Goal: Task Accomplishment & Management: Manage account settings

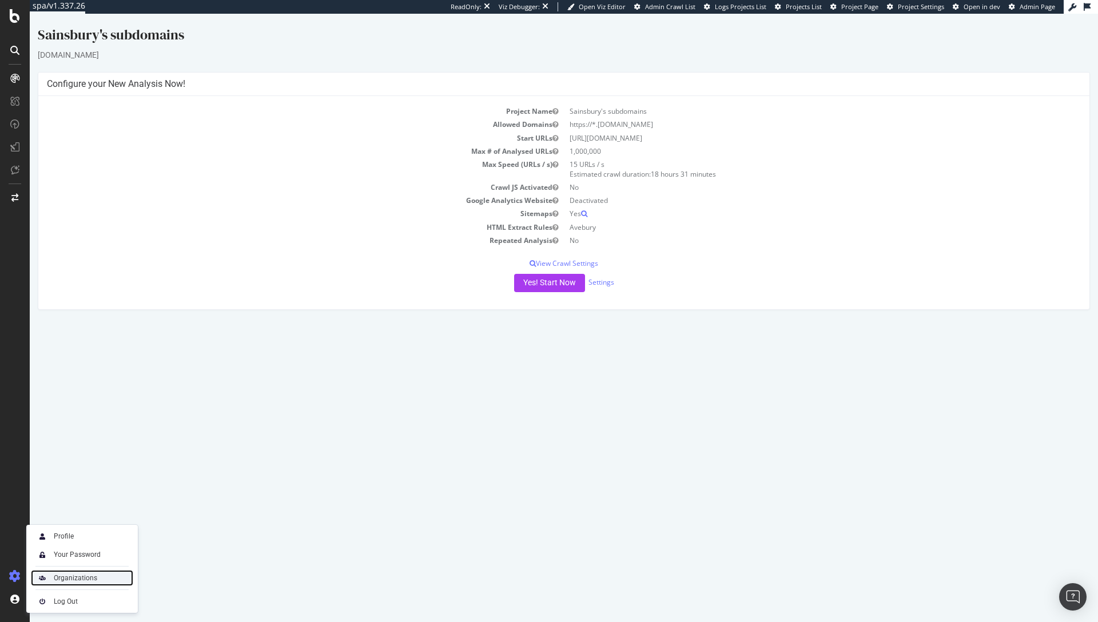
click at [55, 577] on div "Organizations" at bounding box center [75, 578] width 43 height 9
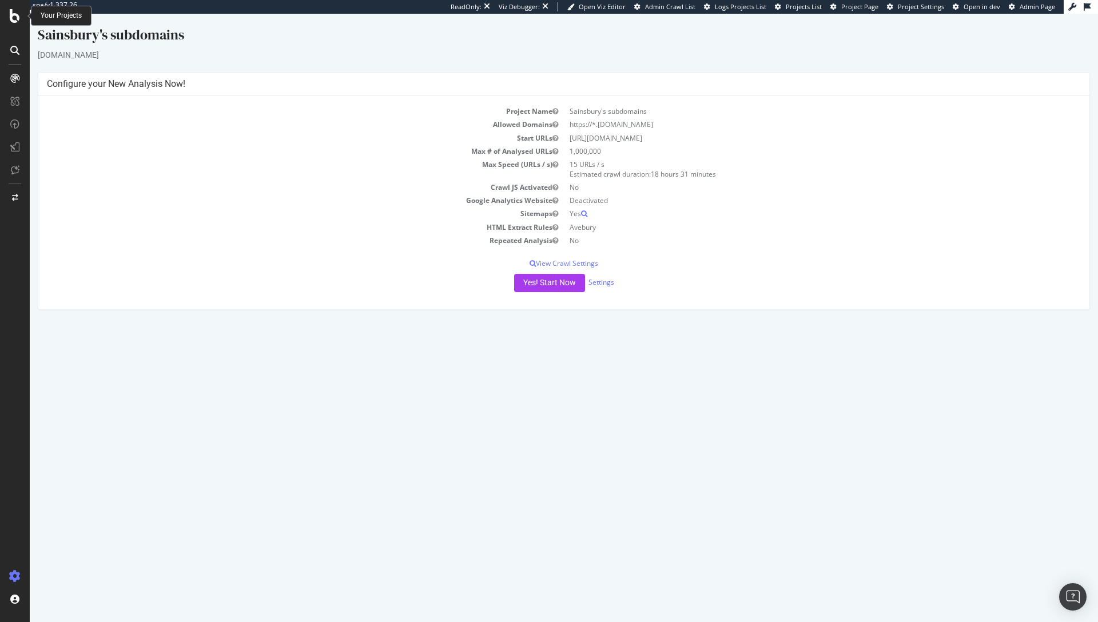
click at [18, 21] on icon at bounding box center [15, 16] width 10 height 14
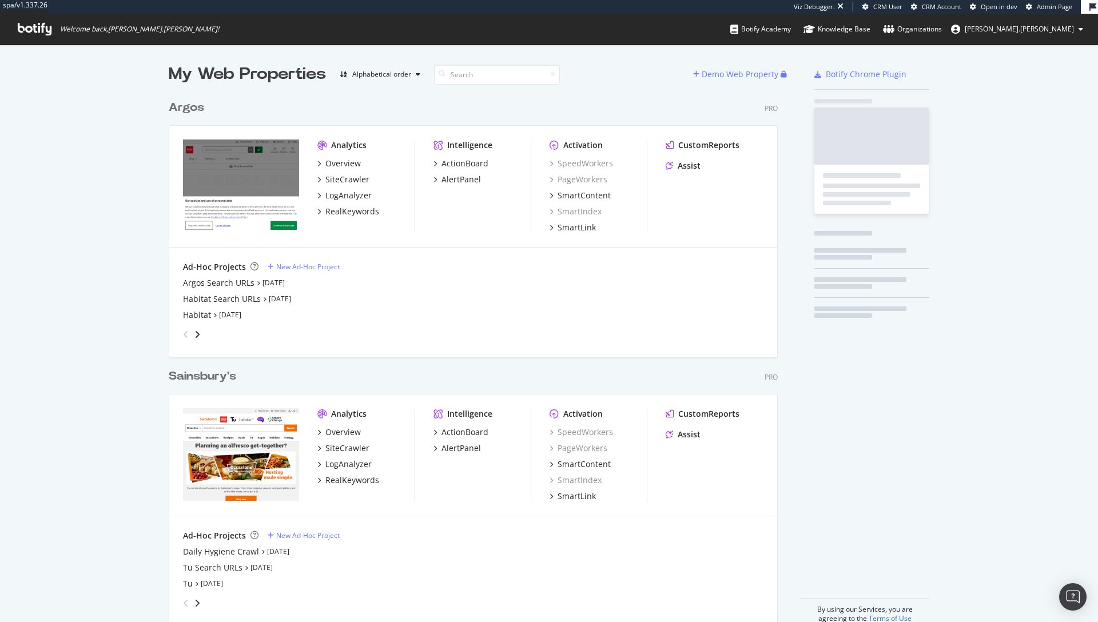
scroll to position [529, 610]
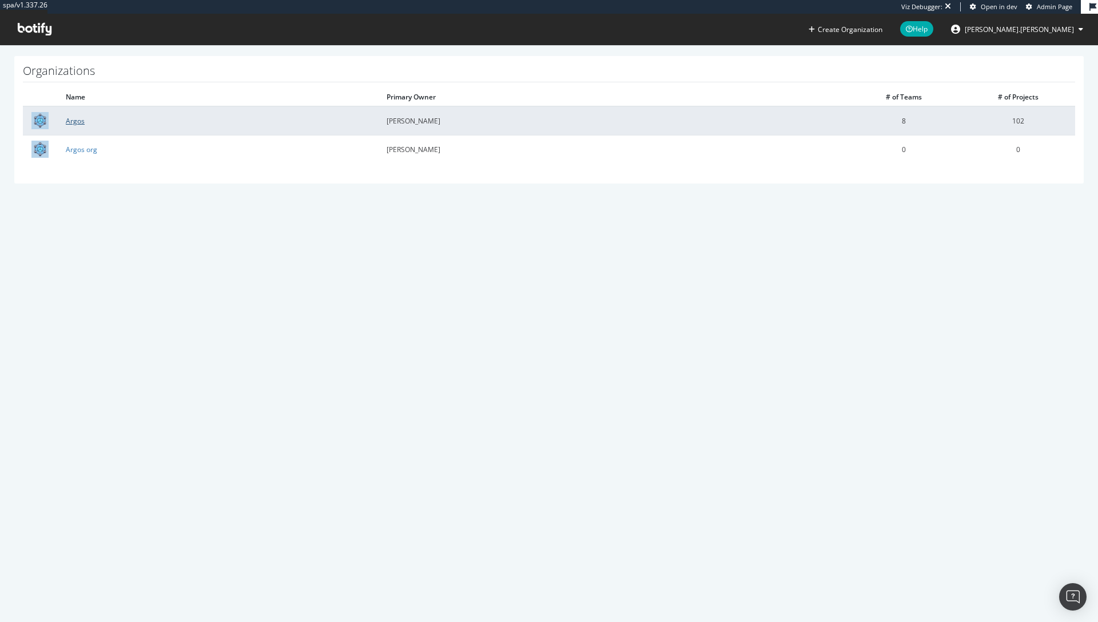
click at [76, 120] on link "Argos" at bounding box center [75, 121] width 19 height 10
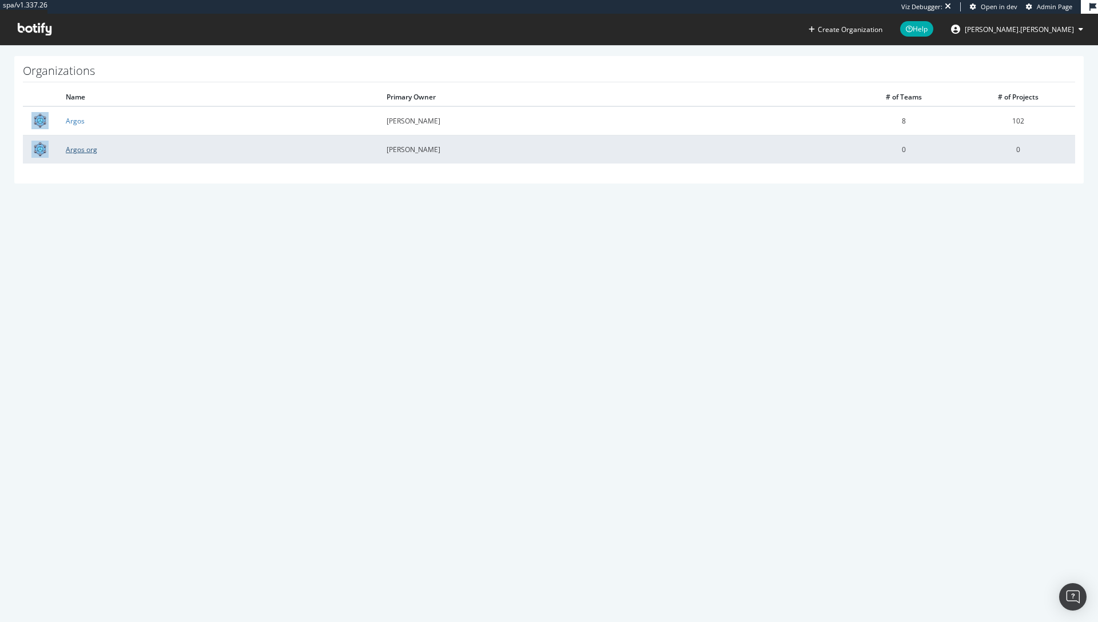
click at [78, 149] on link "Argos org" at bounding box center [81, 150] width 31 height 10
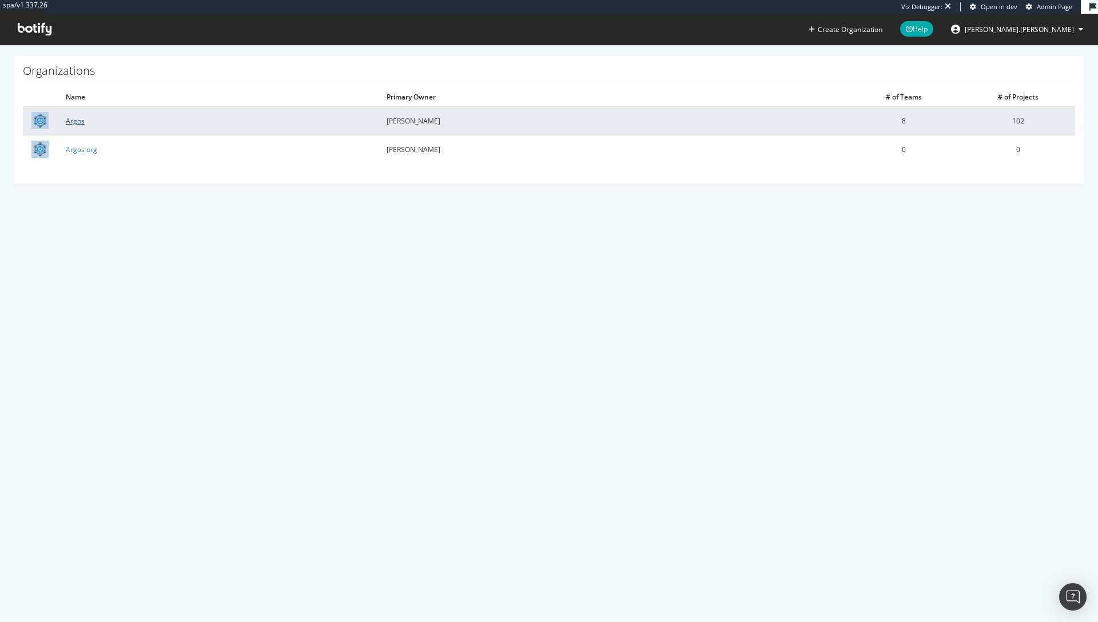
click at [66, 123] on link "Argos" at bounding box center [75, 121] width 19 height 10
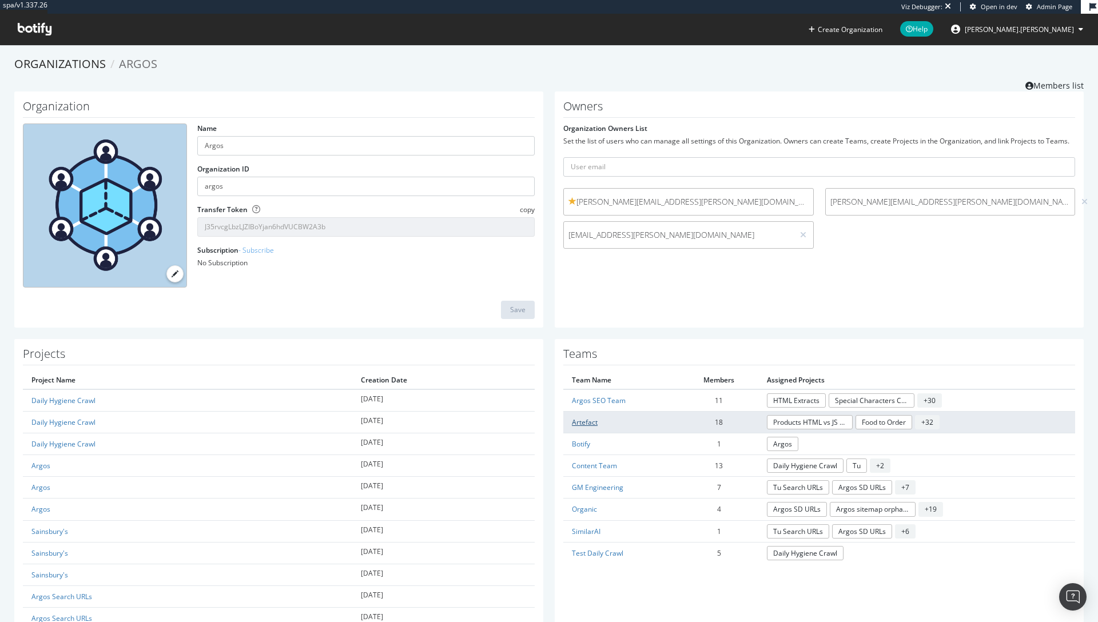
click at [582, 422] on link "Artefact" at bounding box center [585, 423] width 26 height 10
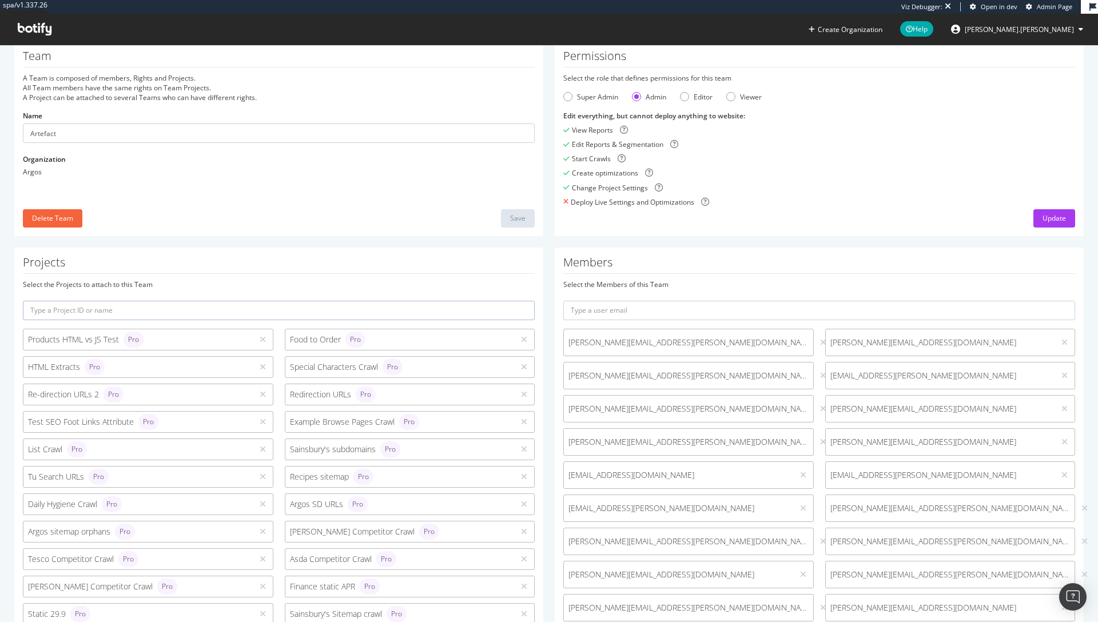
scroll to position [38, 0]
click at [670, 307] on input "text" at bounding box center [819, 308] width 512 height 19
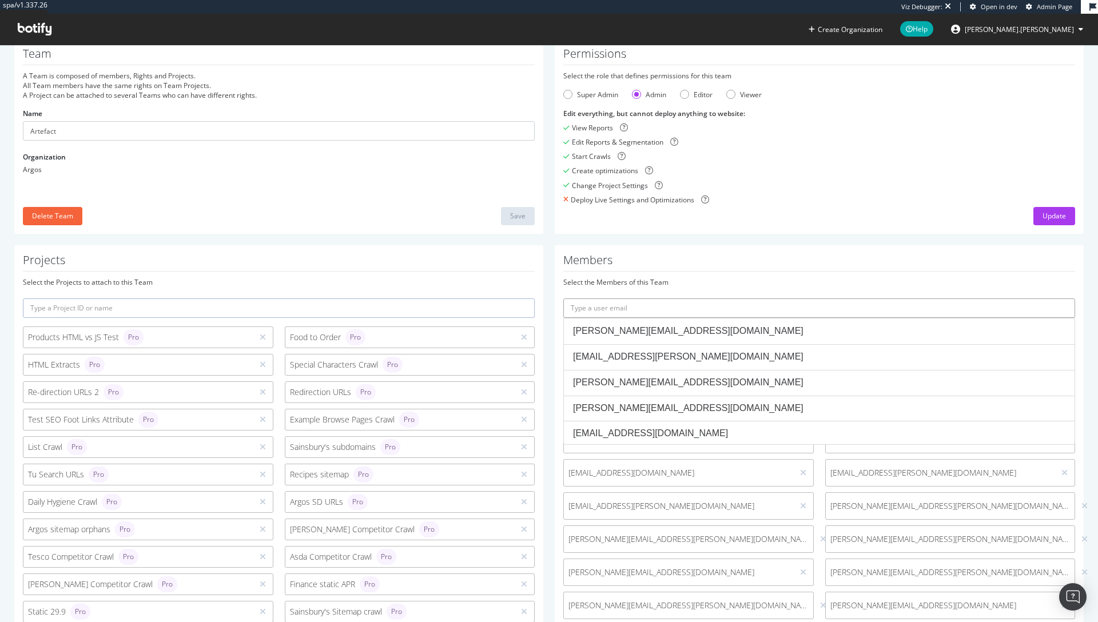
paste input "iulia.goncharenko@artefact.com"
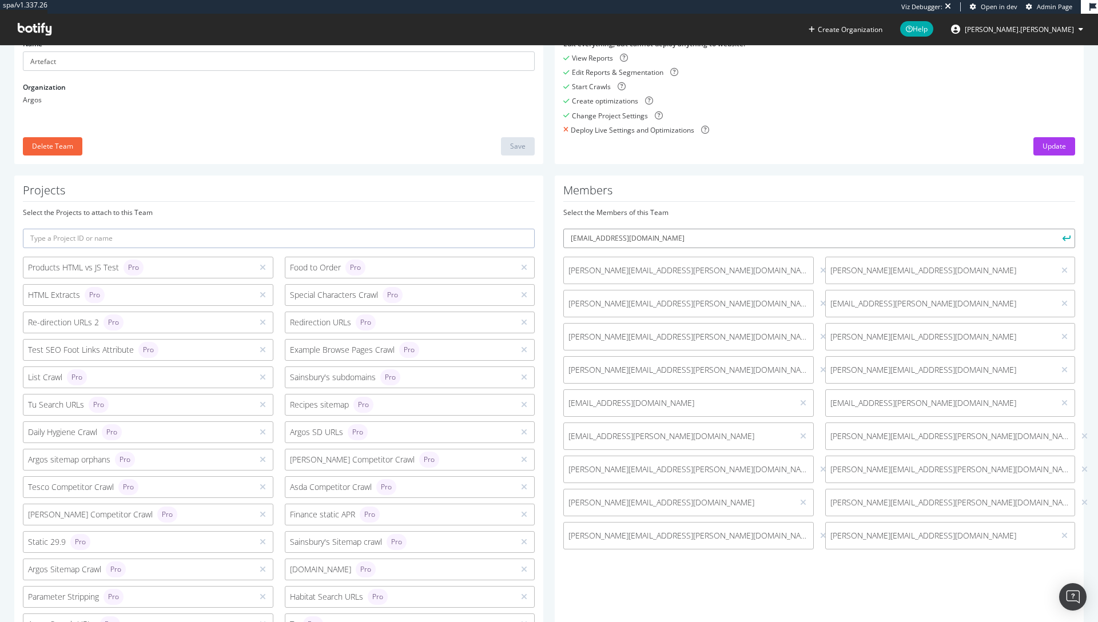
scroll to position [103, 0]
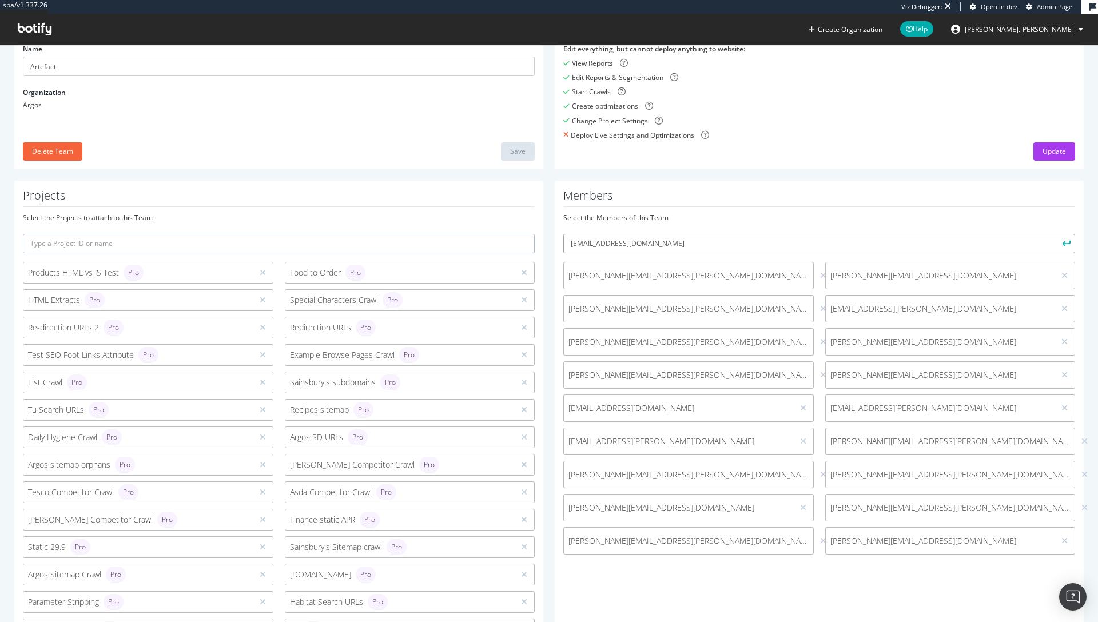
type input "iulia.goncharenko@artefact.com"
click at [1056, 245] on button "submit" at bounding box center [1065, 243] width 19 height 19
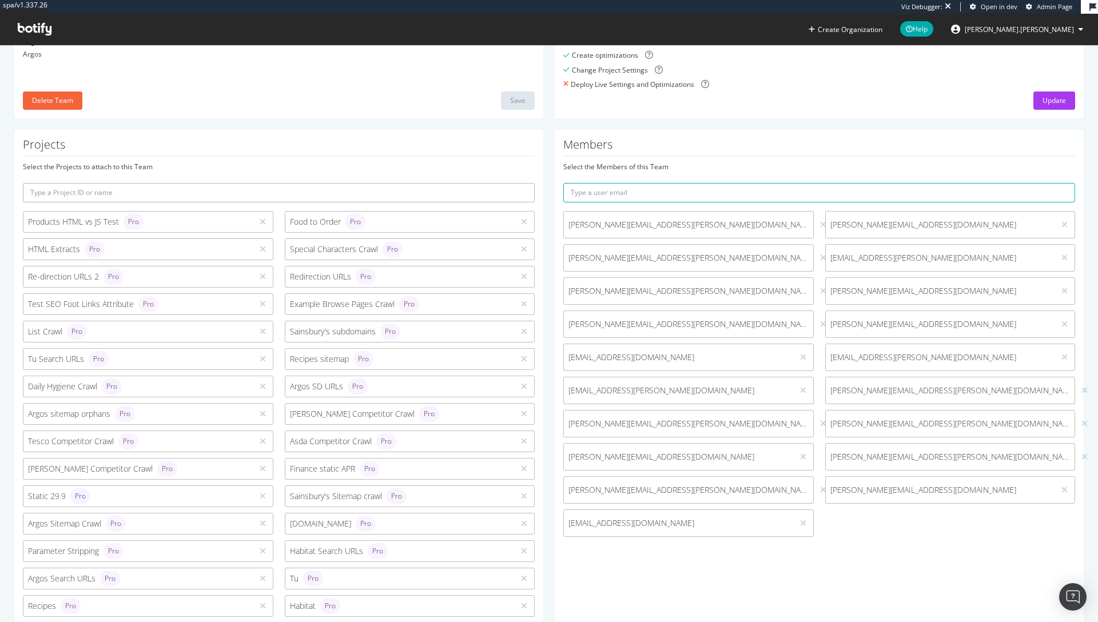
scroll to position [154, 0]
click at [808, 542] on div "charlie.kay@artefact.com andrew.limn@artefact.com fran.barr@artefact.com allie.…" at bounding box center [819, 377] width 523 height 332
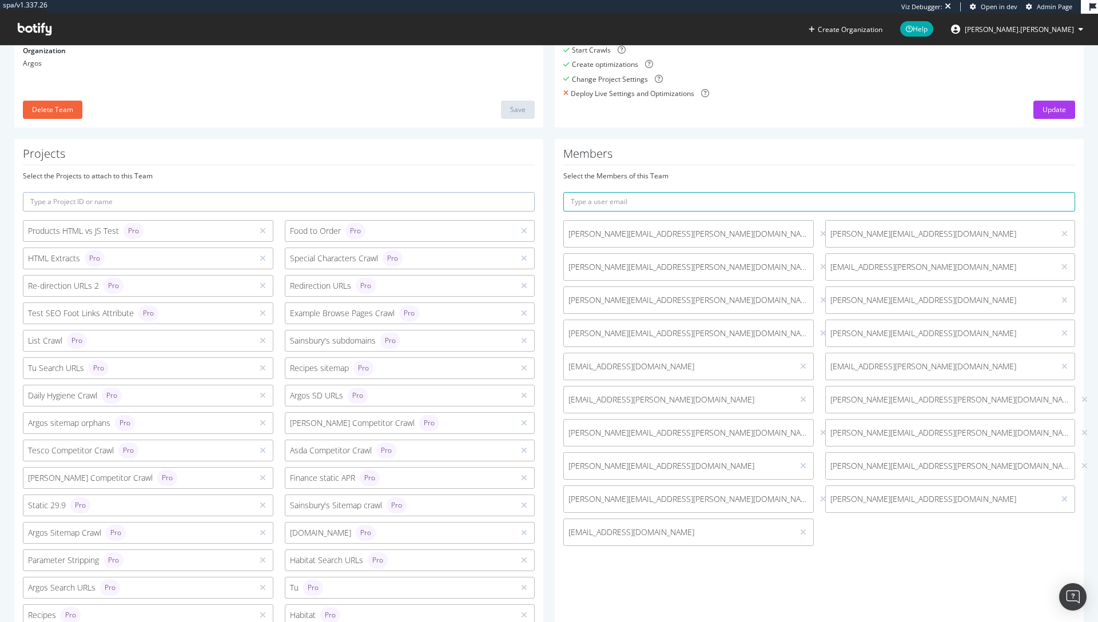
scroll to position [0, 0]
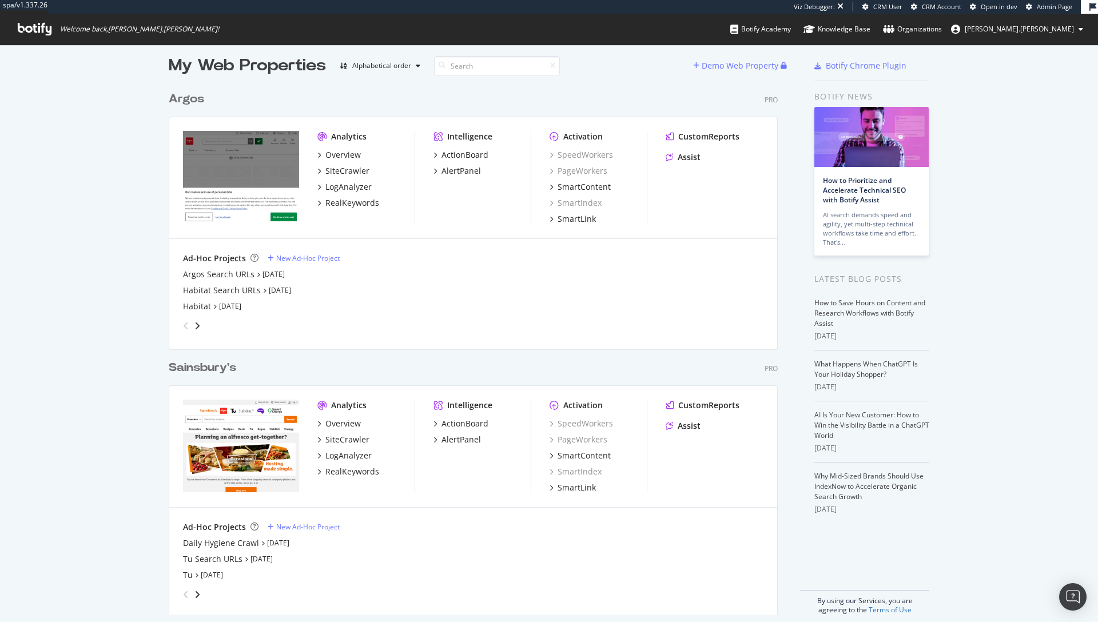
scroll to position [19, 0]
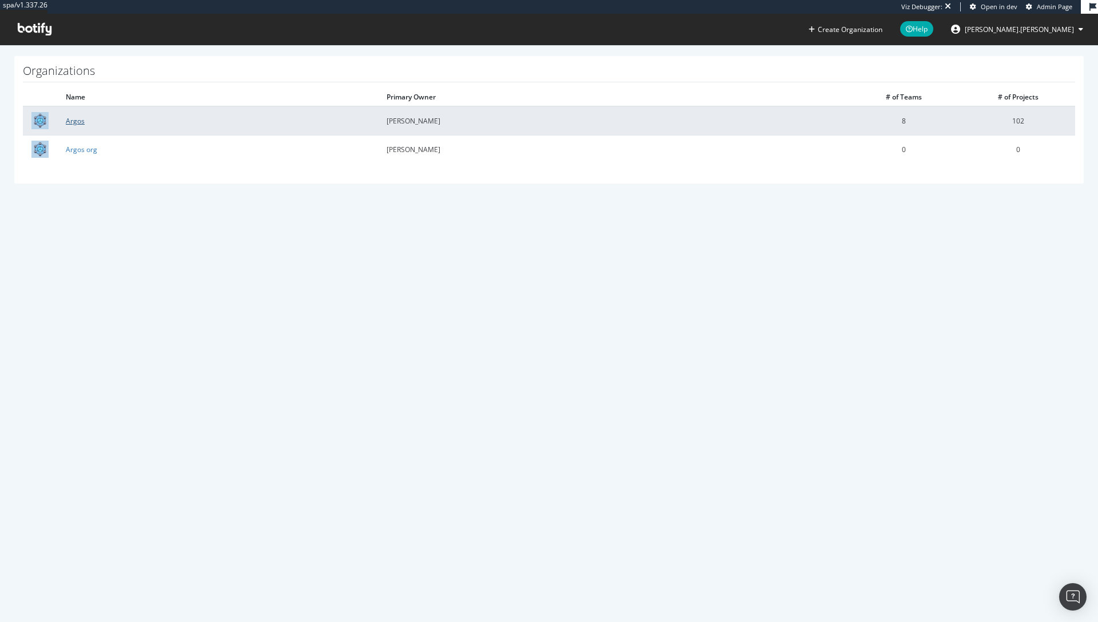
click at [82, 118] on link "Argos" at bounding box center [75, 121] width 19 height 10
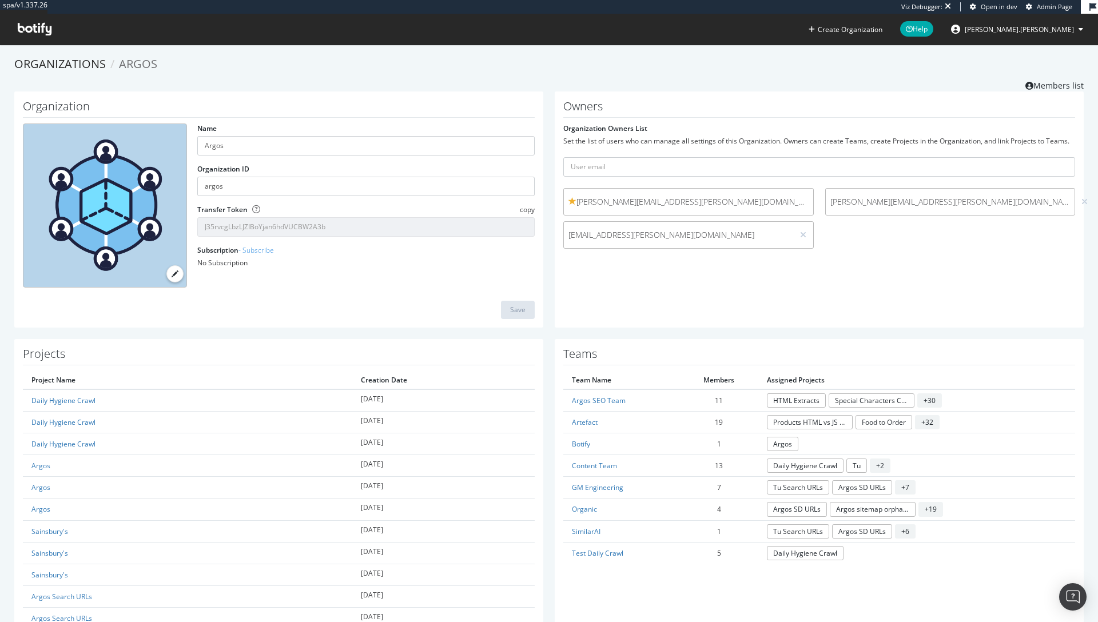
click at [412, 293] on div "Name Argos Organization ID argos Transfer Token copy J35rvcgLbzLJZIBoYjan6hdVUC…" at bounding box center [278, 210] width 523 height 173
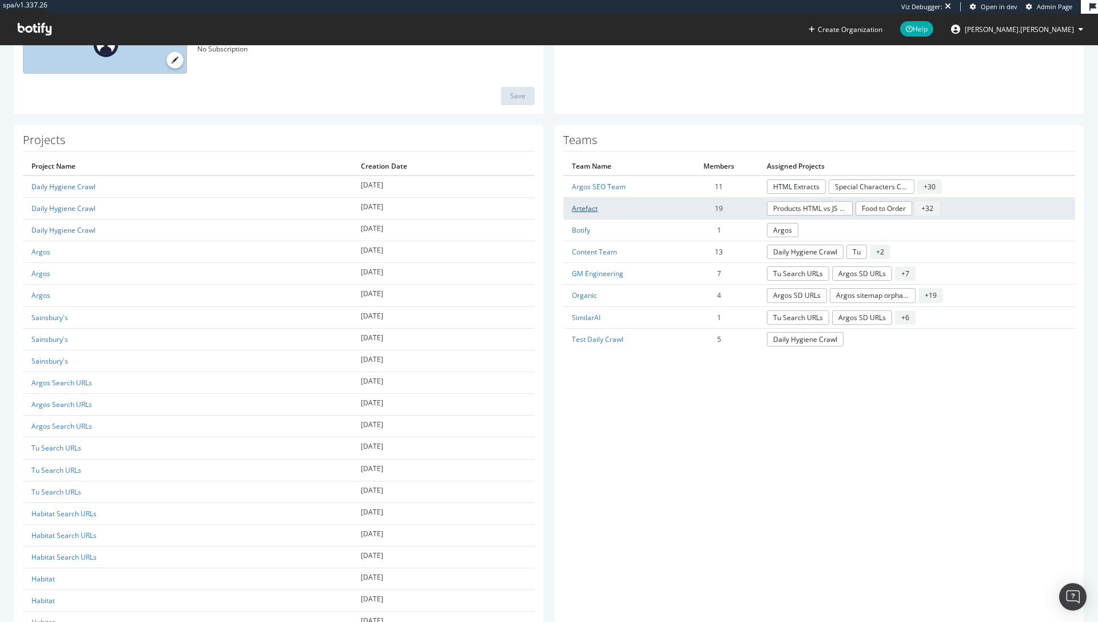
click at [578, 204] on link "Artefact" at bounding box center [585, 209] width 26 height 10
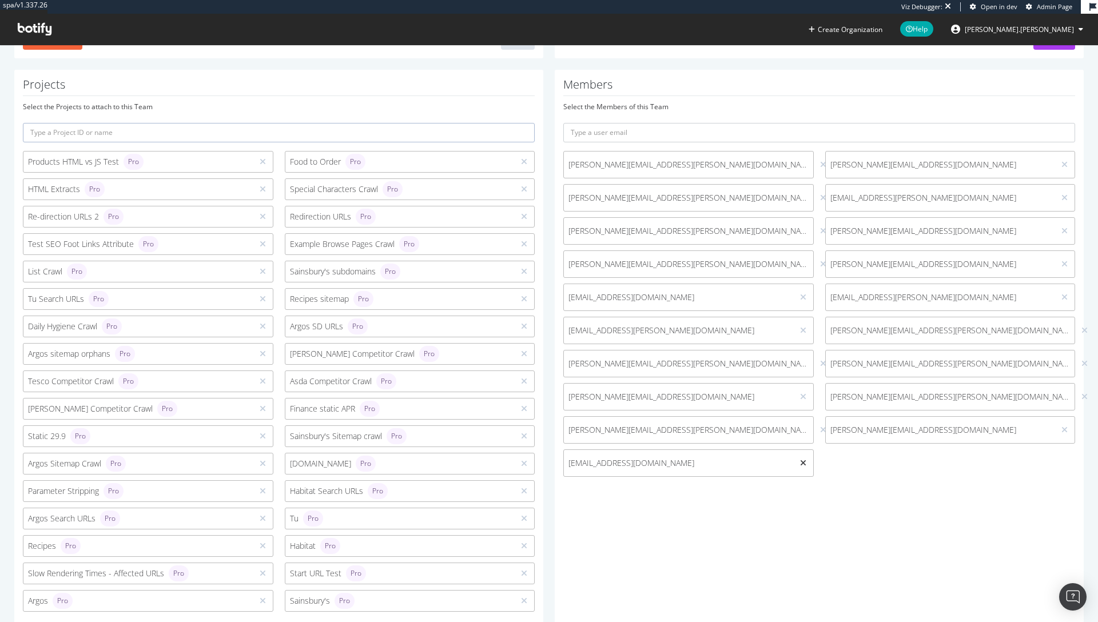
click at [800, 463] on icon at bounding box center [803, 463] width 6 height 8
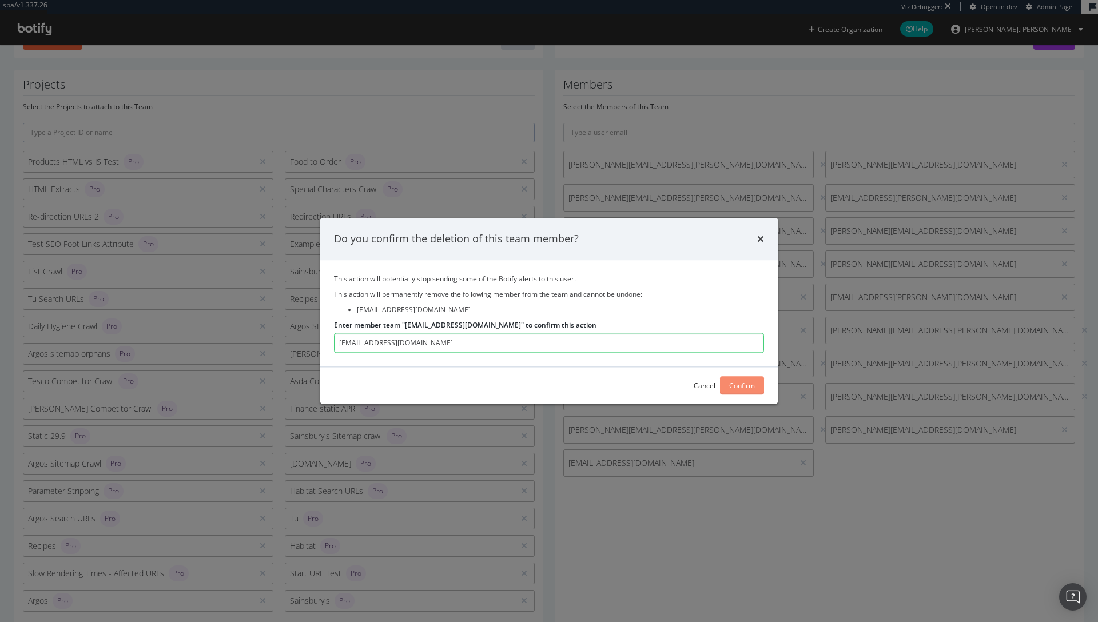
type input "iulia.goncharenko@artefact.com"
click at [742, 393] on div "Confirm" at bounding box center [742, 386] width 26 height 17
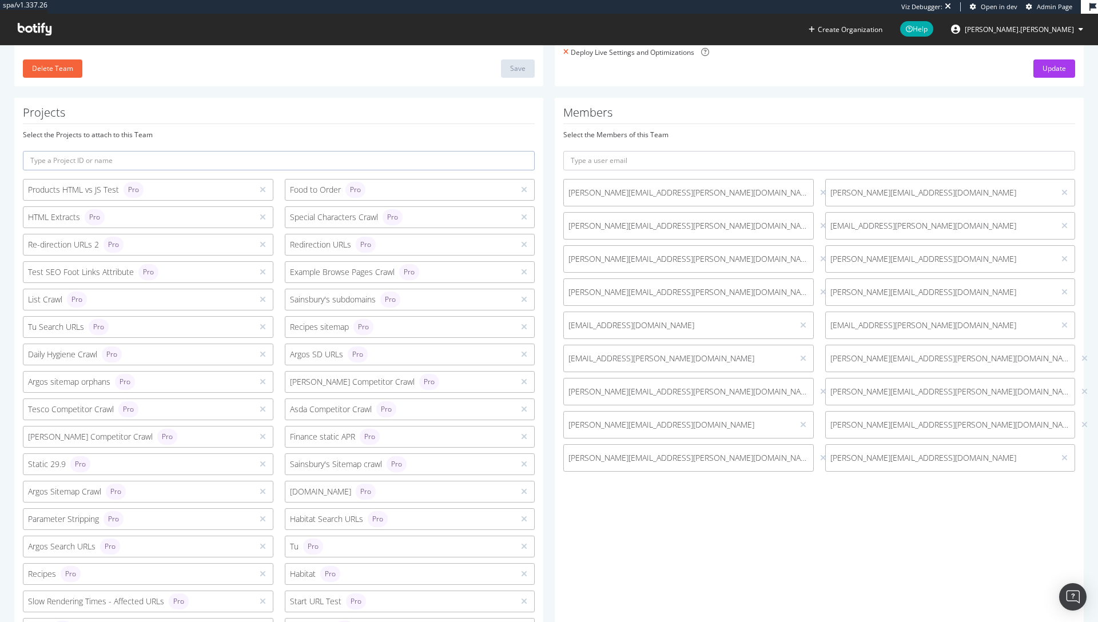
scroll to position [171, 0]
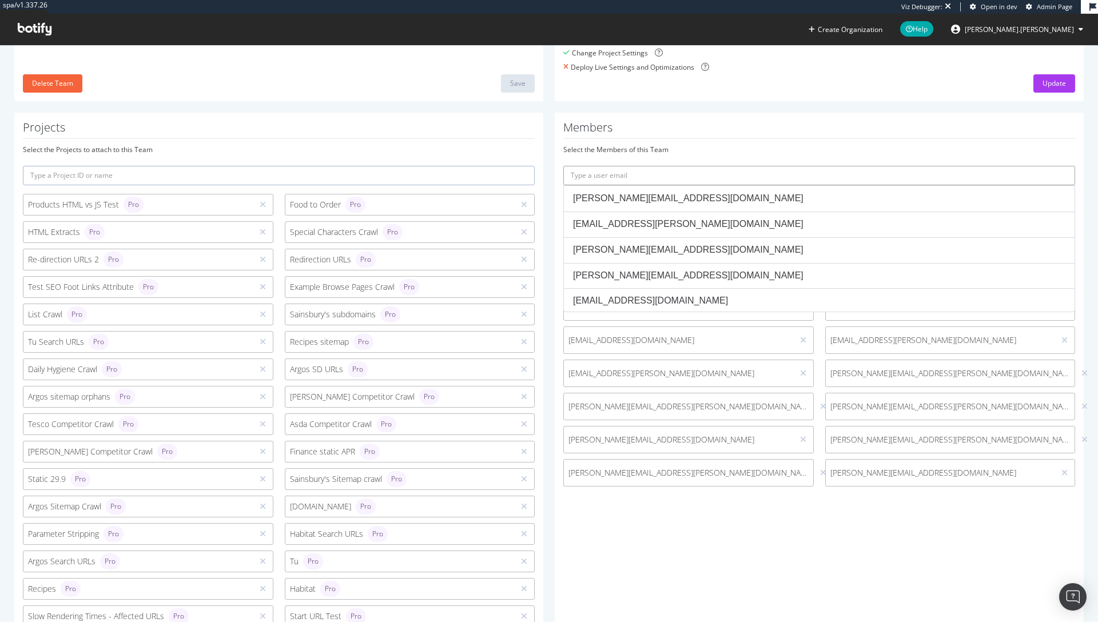
click at [655, 173] on input "text" at bounding box center [819, 175] width 512 height 19
paste input "iuliia.goncharenko@artefact.com"
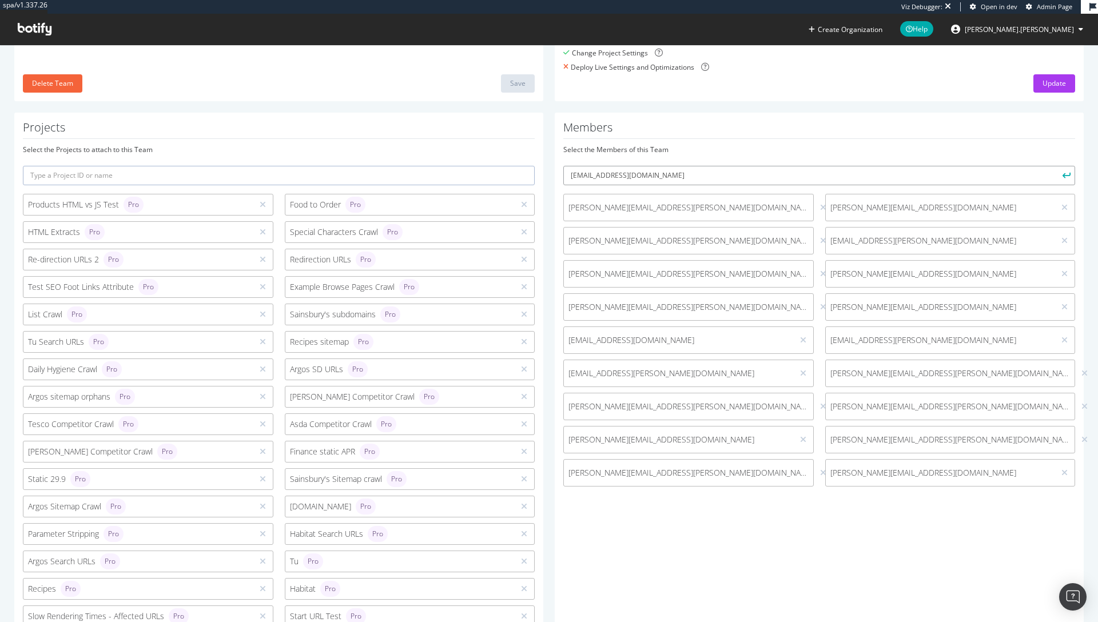
type input "iuliia.goncharenko@artefact.com"
click at [1063, 173] on icon "submit" at bounding box center [1067, 175] width 8 height 6
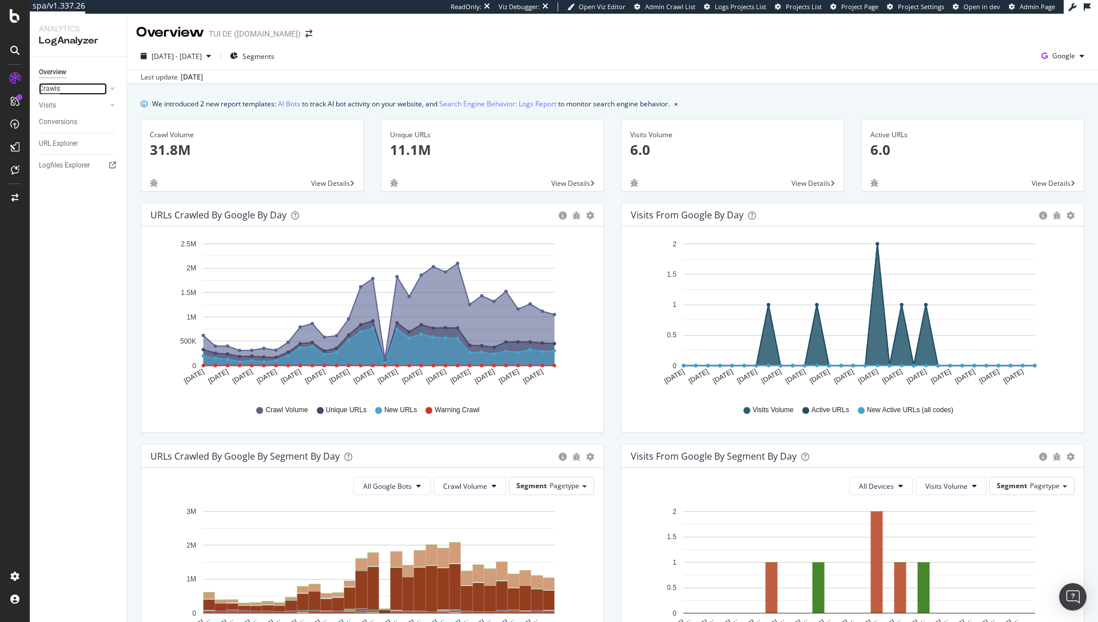
click at [57, 88] on div "Crawls" at bounding box center [49, 89] width 21 height 12
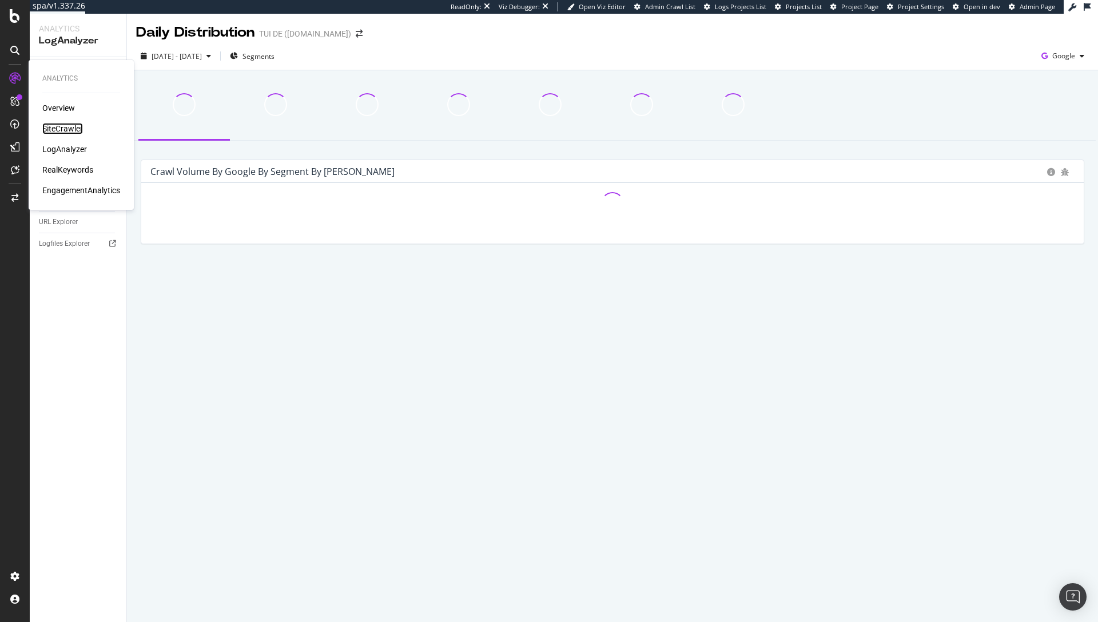
click at [55, 131] on div "SiteCrawler" at bounding box center [62, 128] width 41 height 11
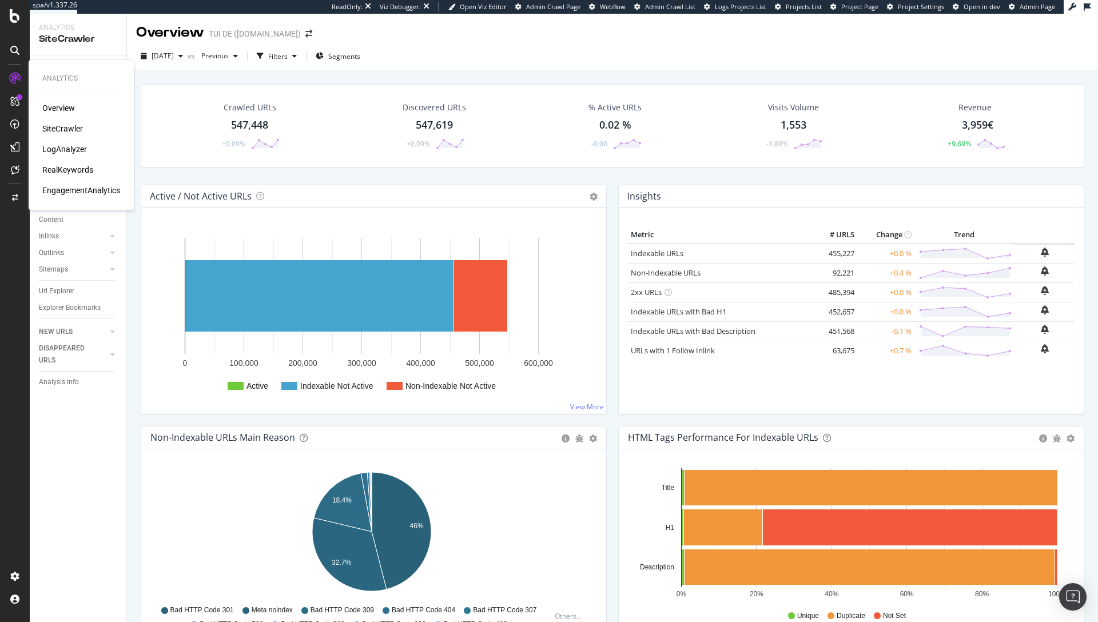
click at [68, 130] on div "SiteCrawler" at bounding box center [62, 128] width 41 height 11
click at [112, 201] on icon at bounding box center [112, 203] width 5 height 7
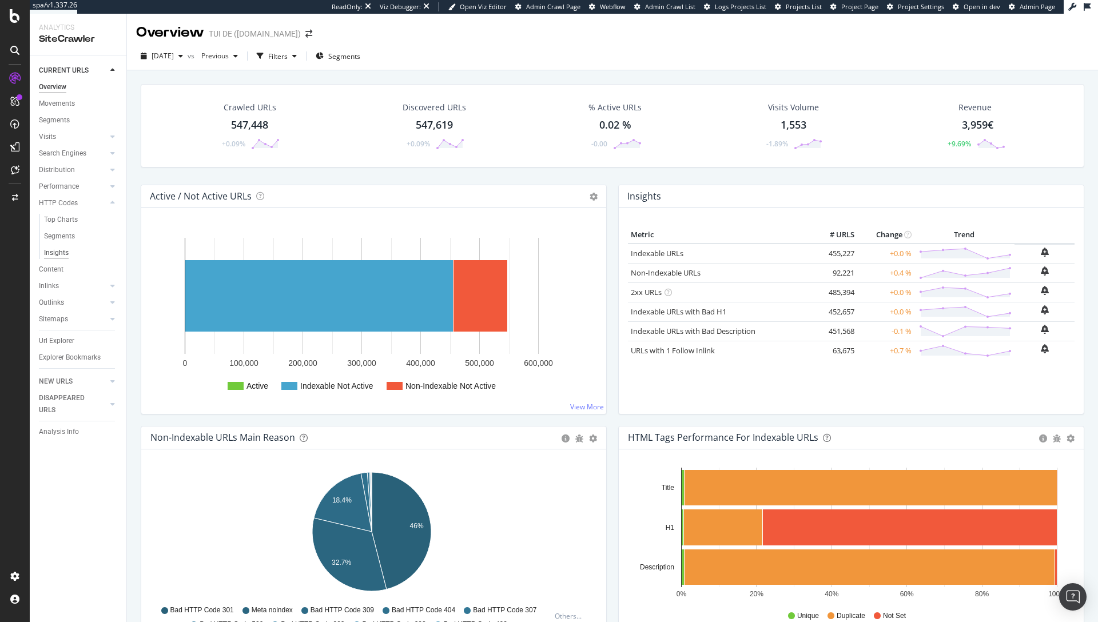
click at [62, 253] on div "Insights" at bounding box center [56, 253] width 25 height 12
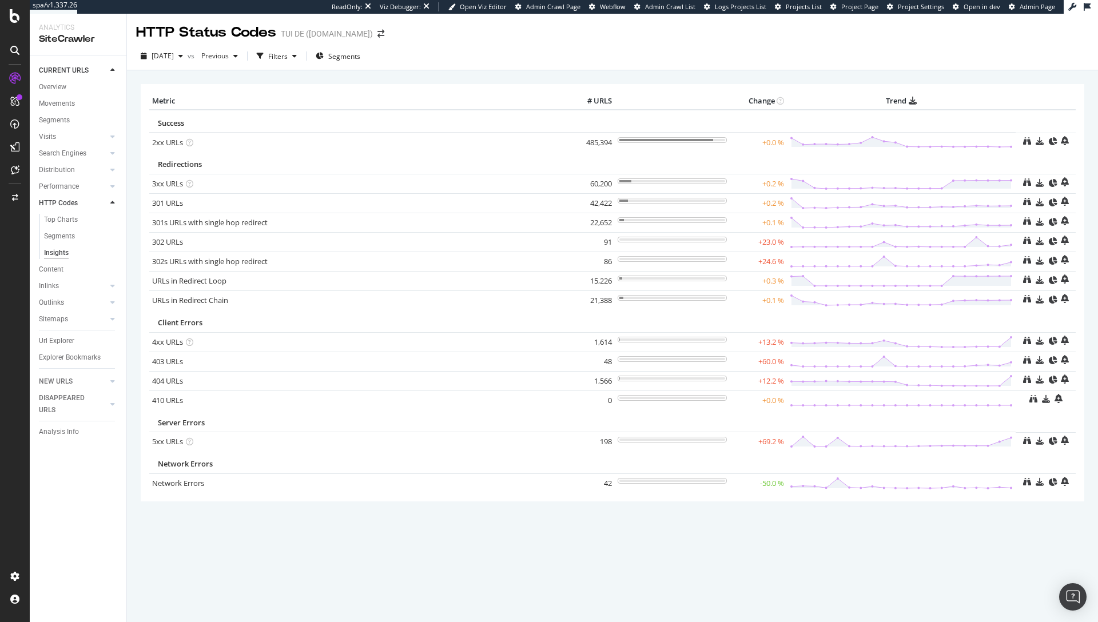
click at [989, 43] on div "[DATE] vs Previous Filters Segments" at bounding box center [612, 56] width 971 height 28
click at [85, 546] on div "Crawl Manager" at bounding box center [103, 543] width 137 height 9
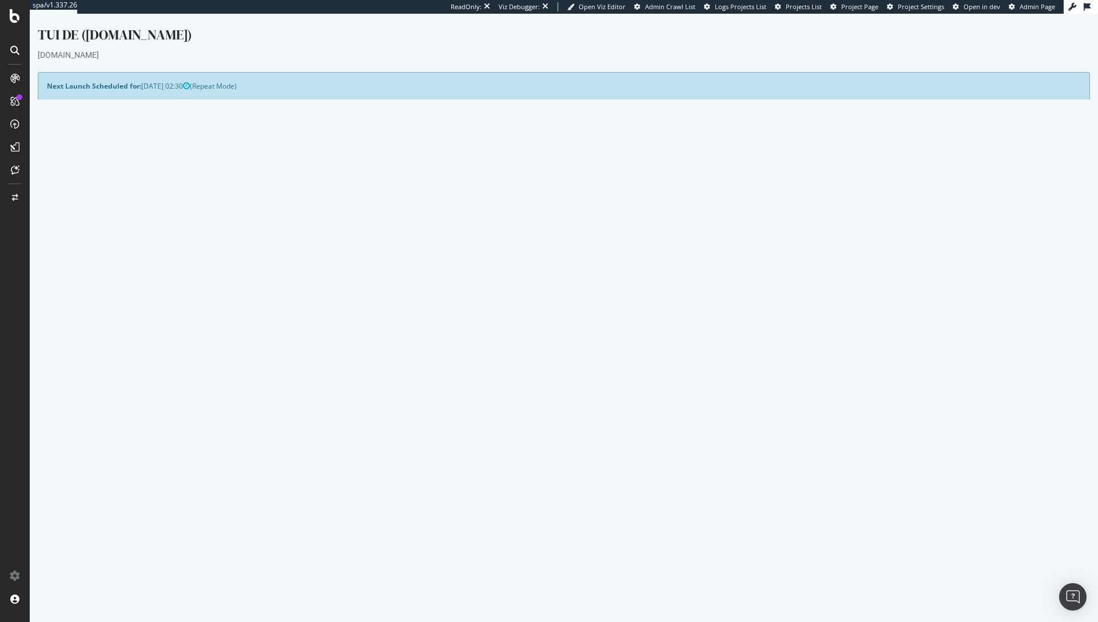
click at [100, 444] on link "[DATE] report" at bounding box center [77, 444] width 44 height 10
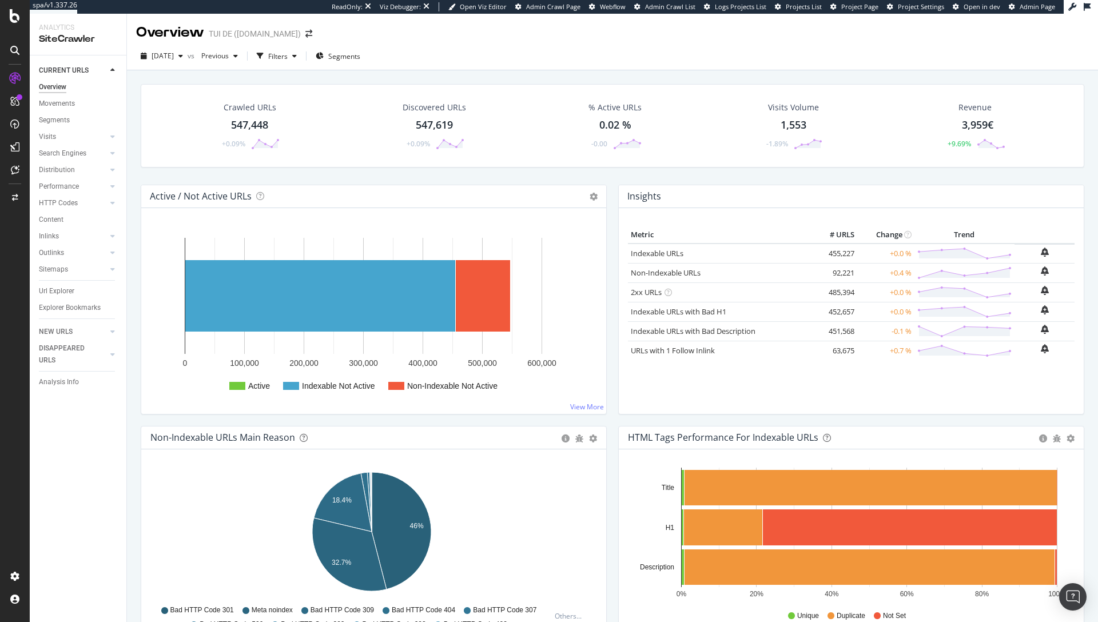
click at [58, 87] on div "Overview" at bounding box center [52, 87] width 27 height 12
click at [15, 201] on icon at bounding box center [15, 197] width 6 height 7
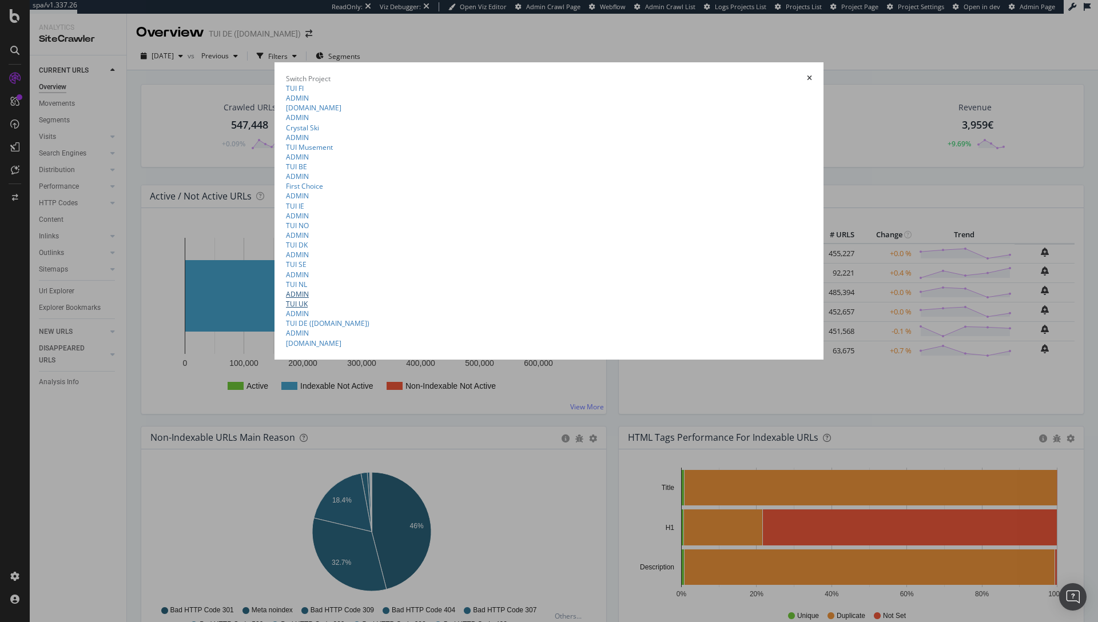
click at [286, 309] on link "ADMIN TUI [GEOGRAPHIC_DATA]" at bounding box center [549, 298] width 526 height 19
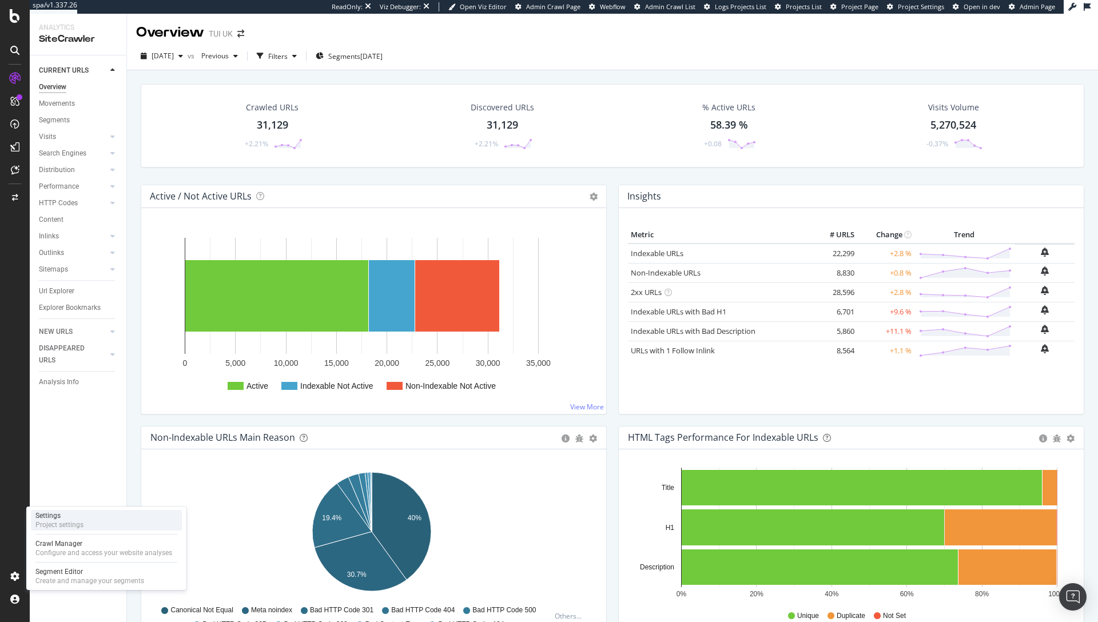
click at [65, 521] on div "Project settings" at bounding box center [59, 525] width 48 height 9
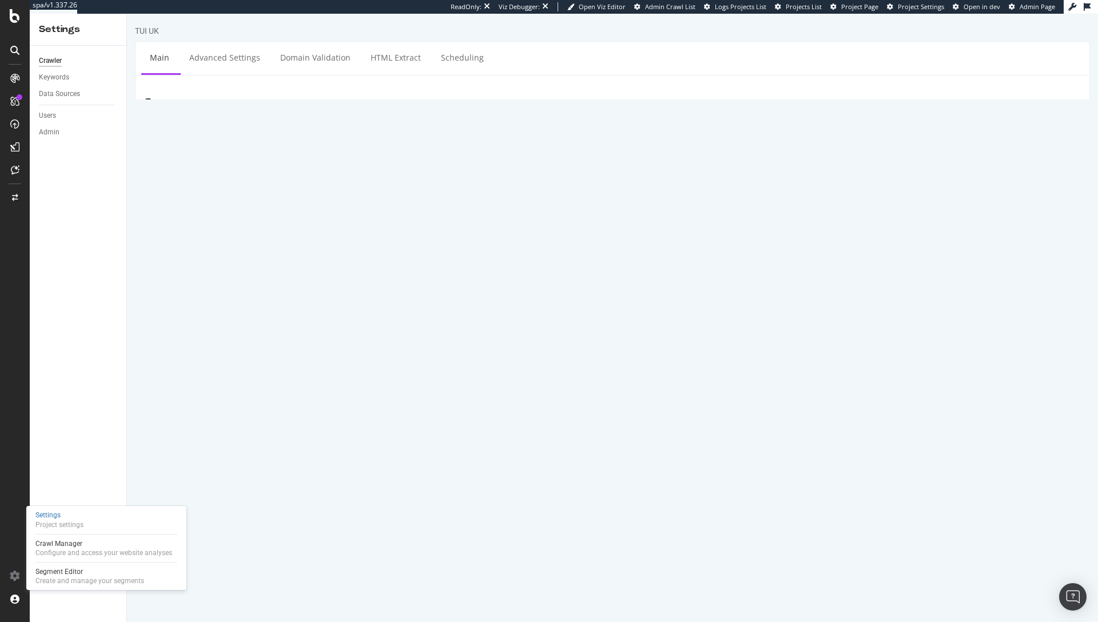
click at [93, 535] on div "Settings Project settings Crawl Manager Configure and access your website analy…" at bounding box center [106, 548] width 160 height 84
click at [95, 549] on div "Configure and access your website analyses" at bounding box center [103, 553] width 137 height 9
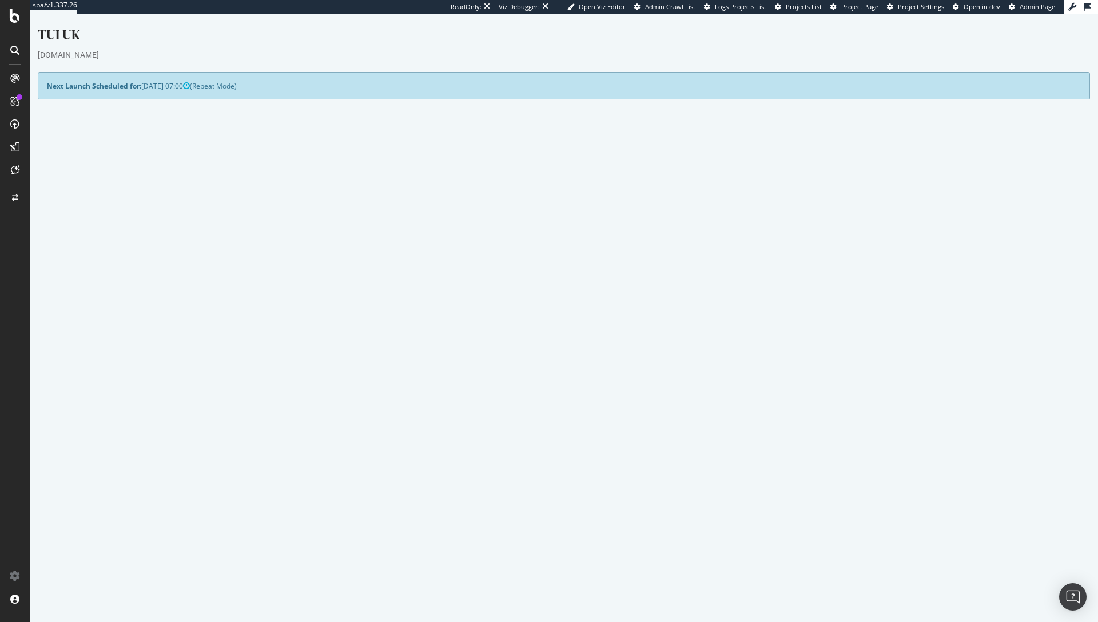
click at [610, 355] on div "Yes! Start Now Settings" at bounding box center [564, 356] width 1034 height 18
click at [601, 356] on link "Settings" at bounding box center [602, 355] width 26 height 10
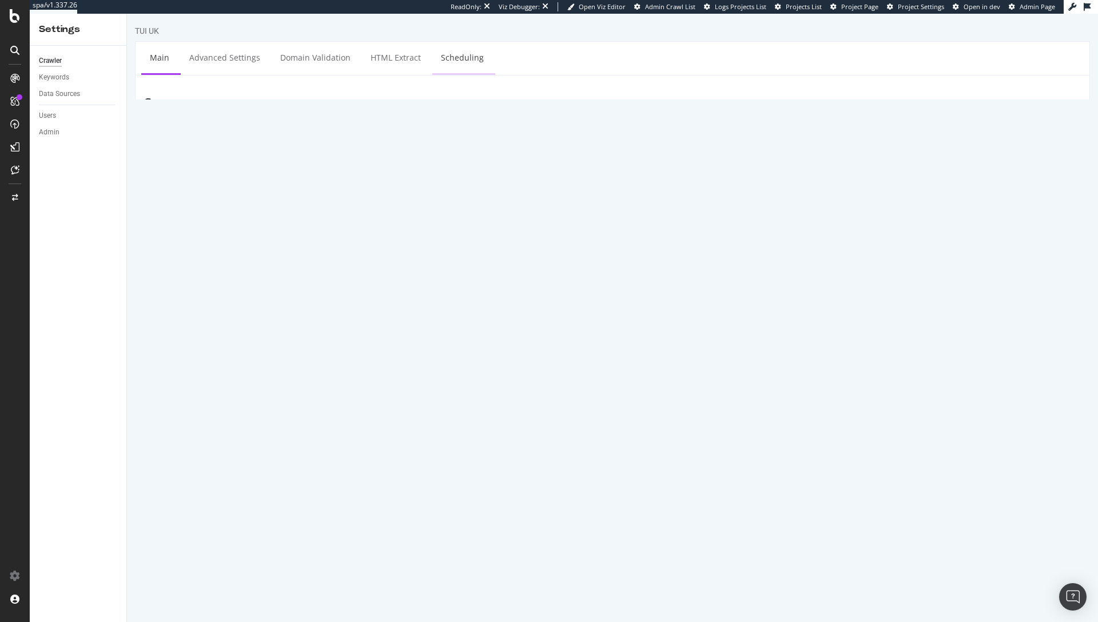
click at [447, 68] on link "Scheduling" at bounding box center [462, 57] width 60 height 31
click at [88, 518] on div "Settings Project settings" at bounding box center [106, 520] width 151 height 21
click at [148, 549] on div "Configure and access your website analyses" at bounding box center [103, 553] width 137 height 9
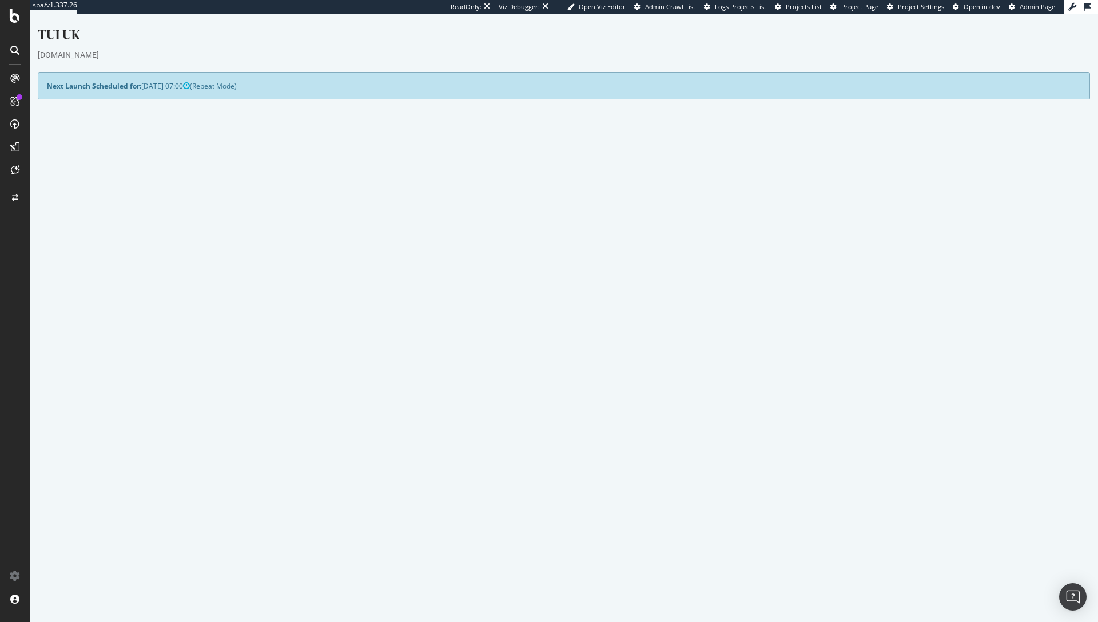
click at [601, 354] on link "Settings" at bounding box center [602, 355] width 26 height 10
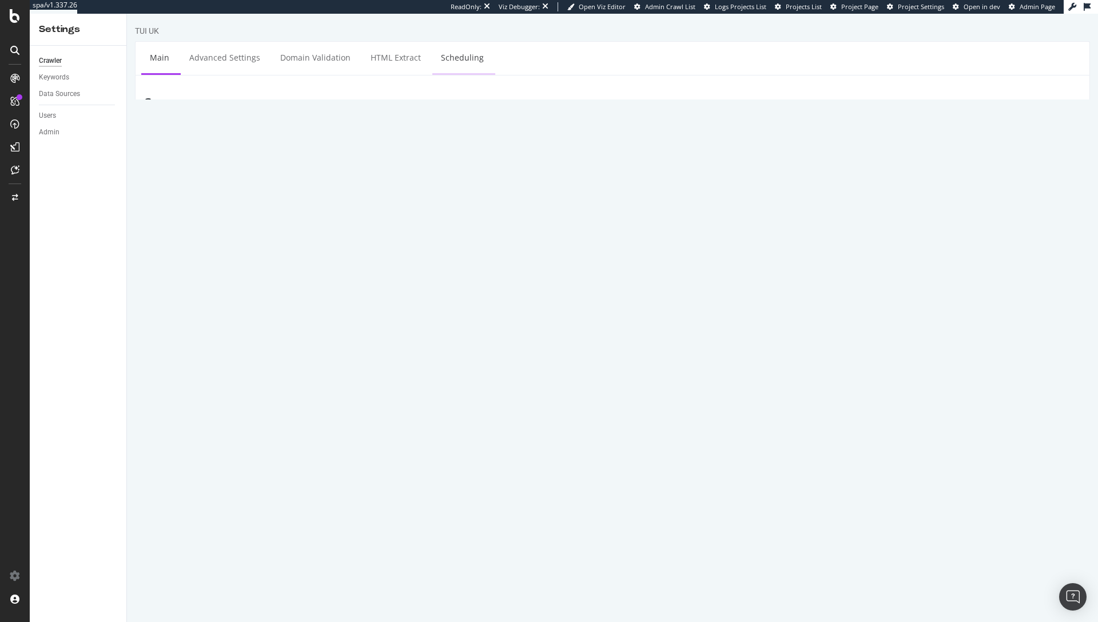
click at [473, 66] on link "Scheduling" at bounding box center [462, 57] width 60 height 31
click at [67, 125] on div "SiteCrawler" at bounding box center [62, 128] width 41 height 11
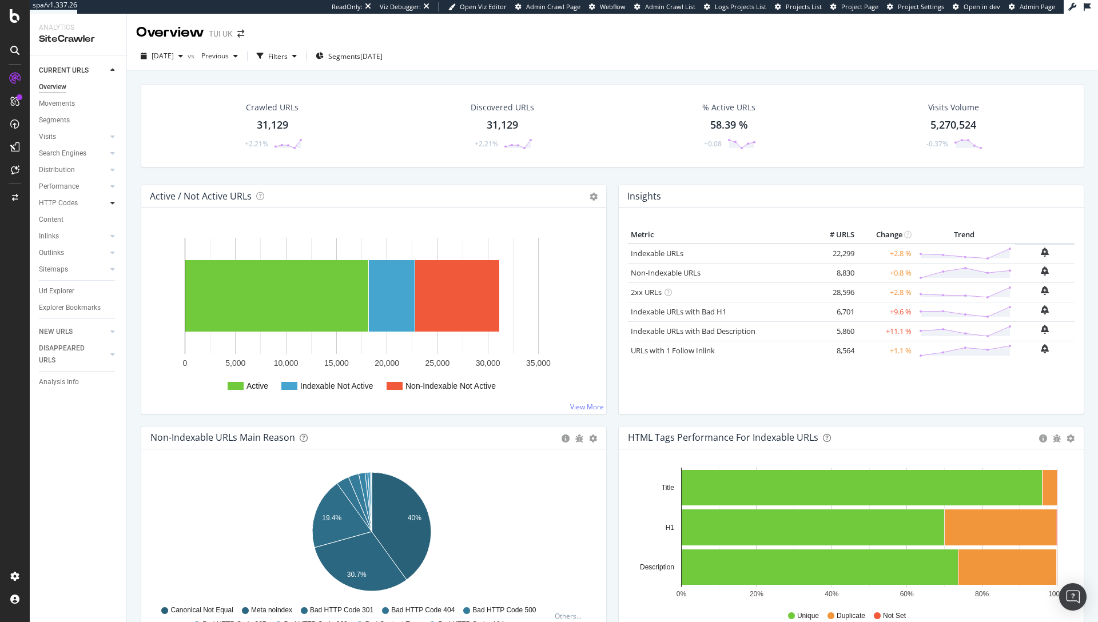
click at [116, 203] on div at bounding box center [112, 202] width 11 height 11
click at [62, 253] on div "Insights" at bounding box center [56, 253] width 25 height 12
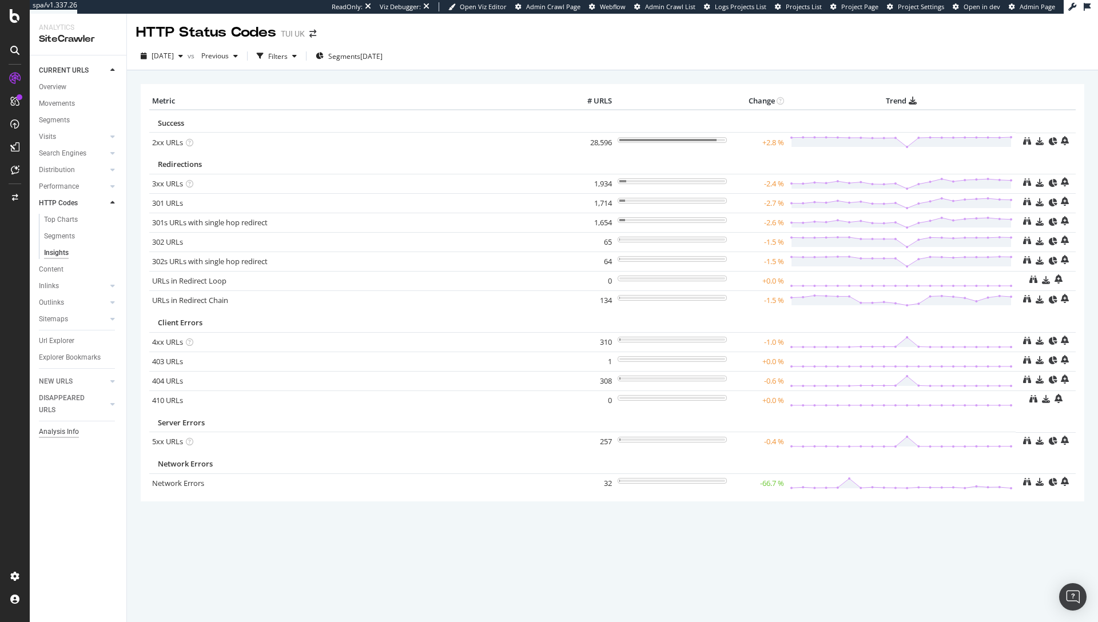
click at [47, 431] on div "Analysis Info" at bounding box center [59, 432] width 40 height 12
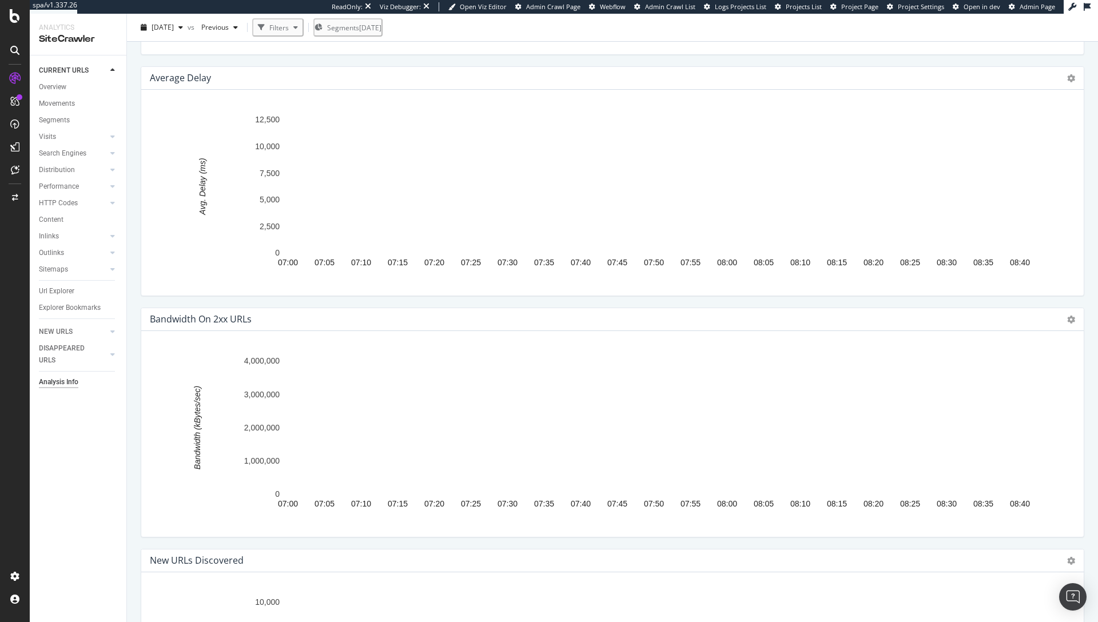
scroll to position [1707, 0]
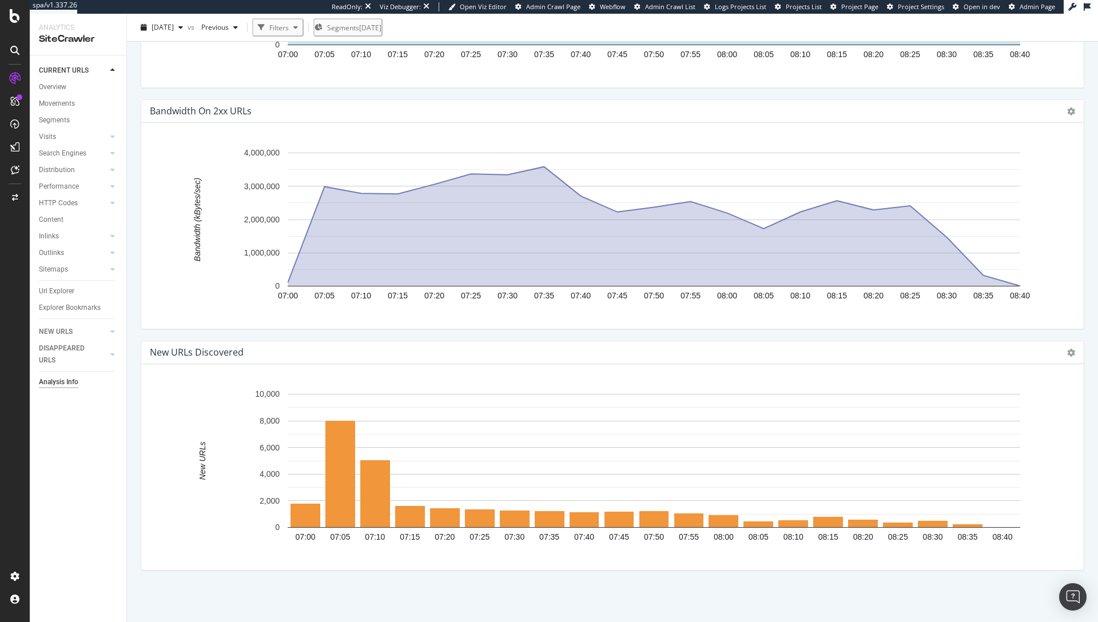
click at [57, 382] on div "Analysis Info" at bounding box center [58, 382] width 39 height 12
click at [174, 31] on span "[DATE]" at bounding box center [163, 27] width 22 height 10
click at [196, 82] on div "[DATE] 30.5K URLs" at bounding box center [212, 89] width 136 height 17
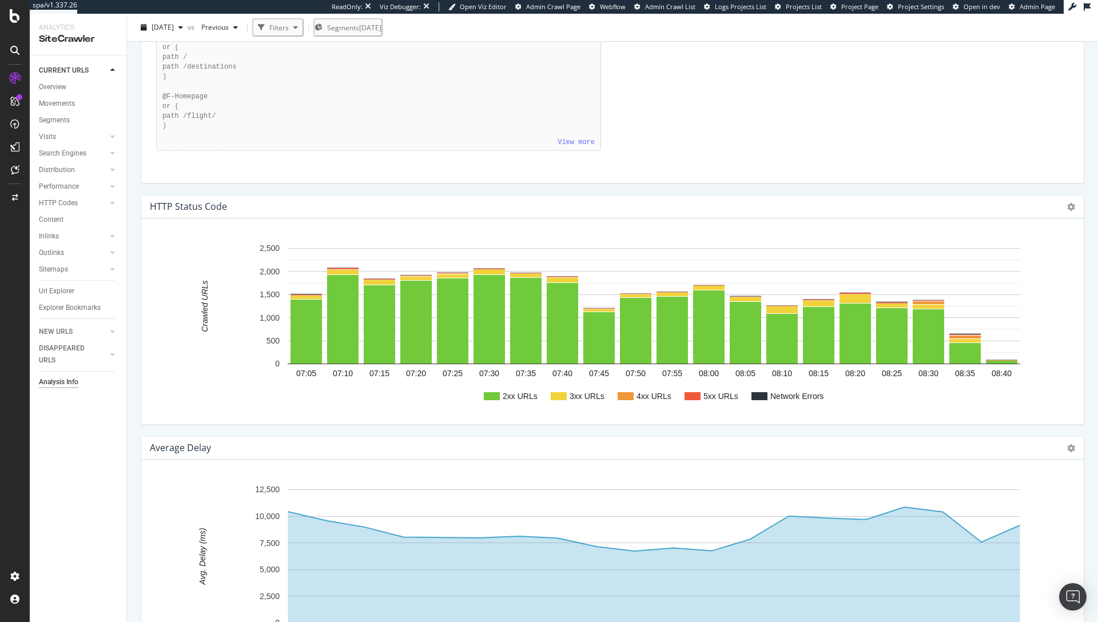
scroll to position [1517, 0]
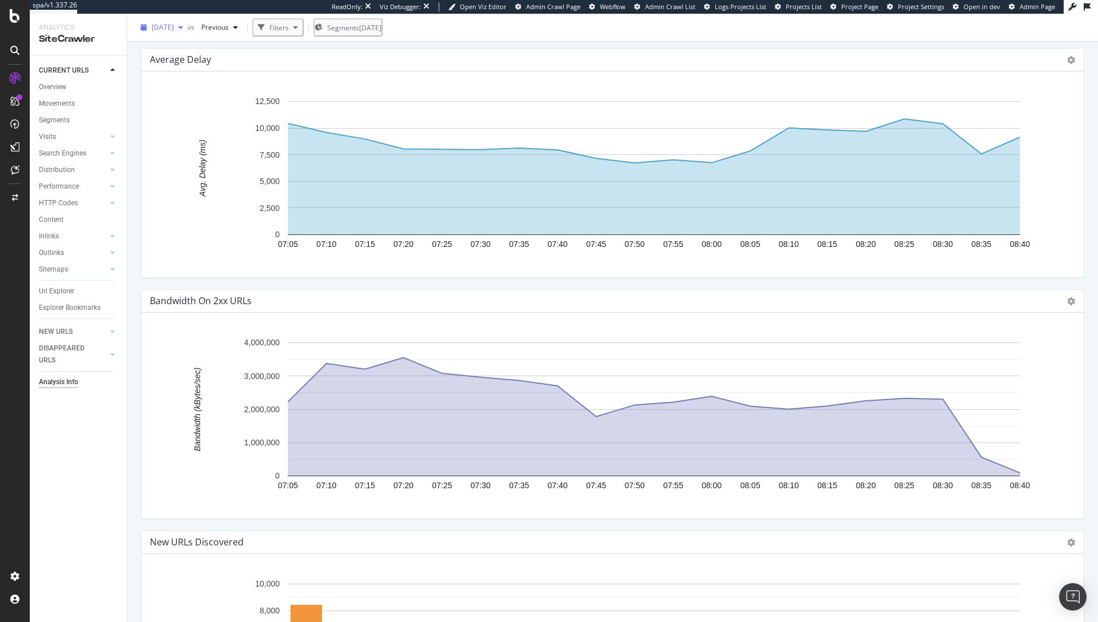
click at [174, 27] on span "[DATE]" at bounding box center [163, 27] width 22 height 10
click at [189, 63] on div "[DATE]" at bounding box center [182, 68] width 59 height 10
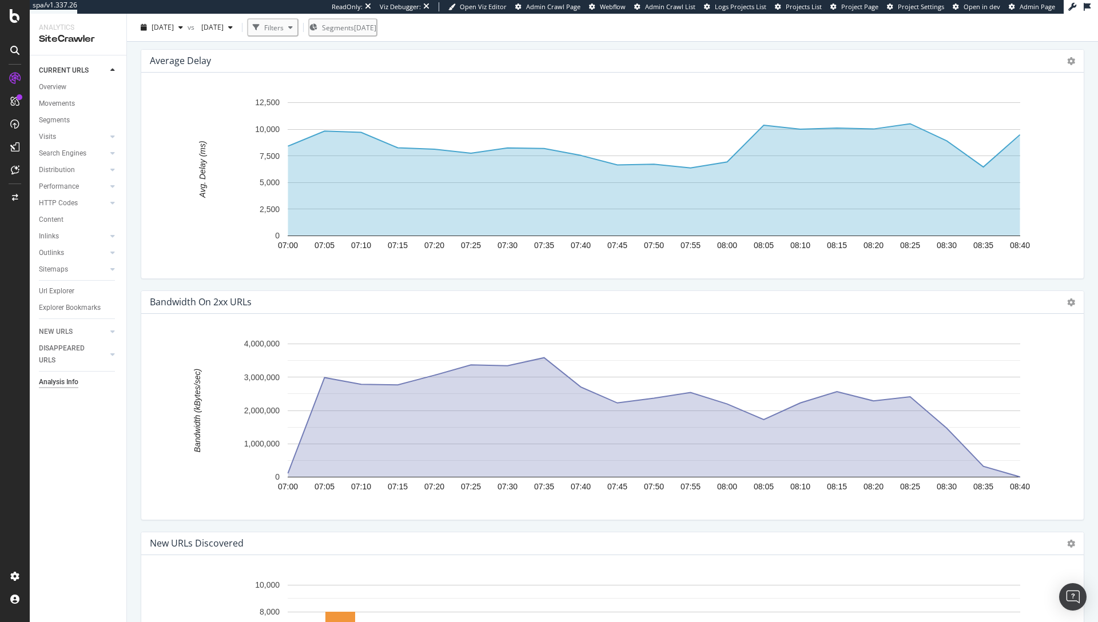
scroll to position [1464, 0]
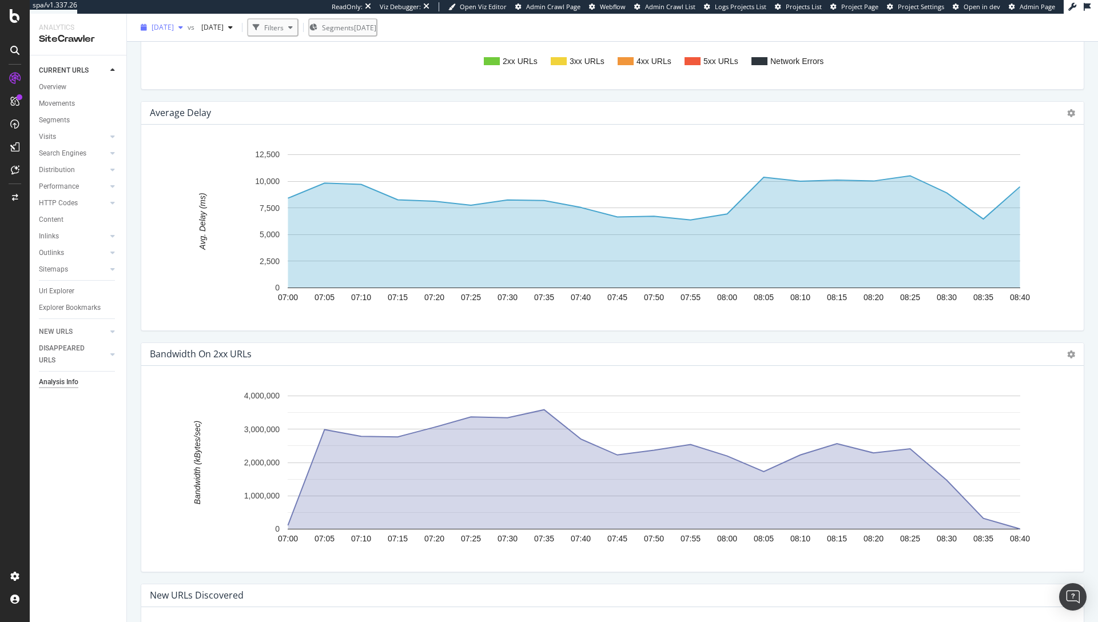
click at [188, 25] on div "button" at bounding box center [181, 27] width 14 height 7
click at [198, 89] on div "[DATE]" at bounding box center [182, 90] width 59 height 10
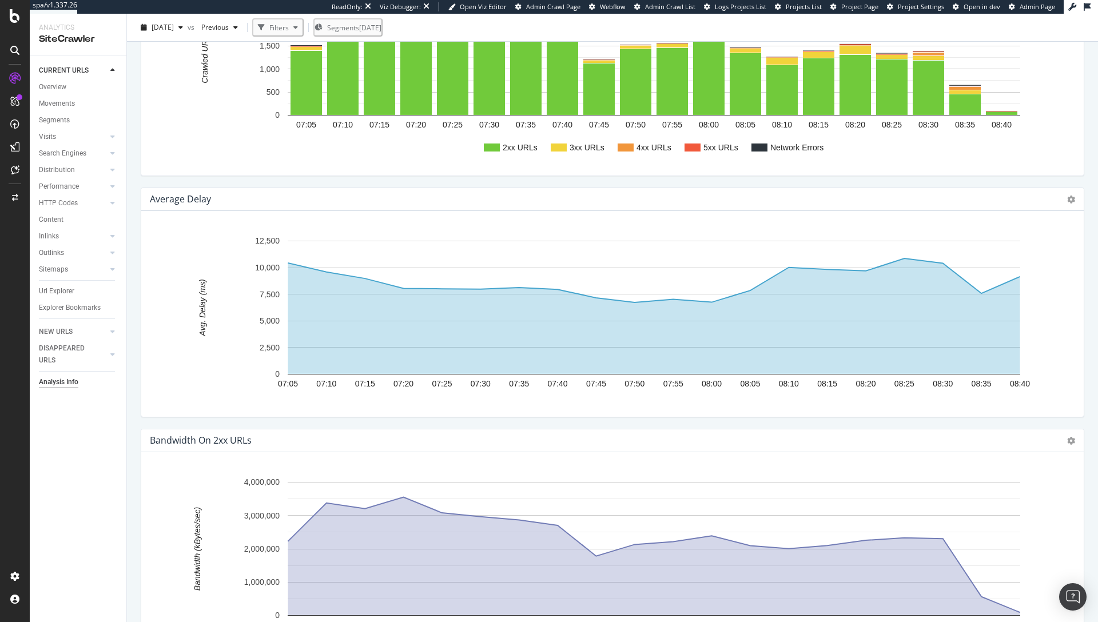
scroll to position [1170, 0]
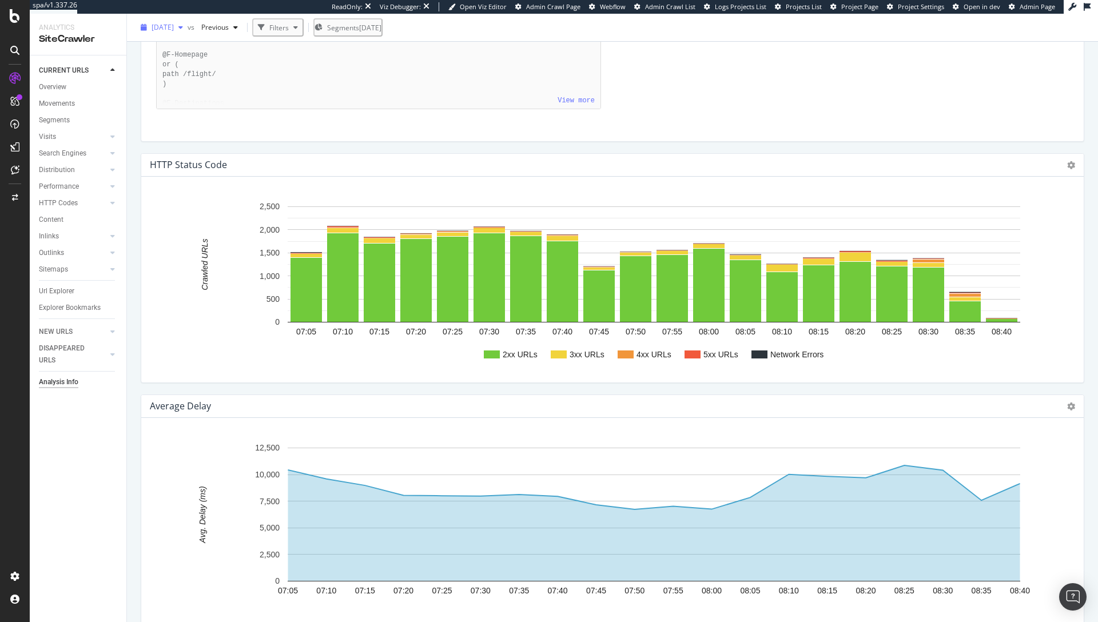
click at [174, 30] on span "[DATE]" at bounding box center [163, 27] width 22 height 10
click at [193, 70] on div "[DATE]" at bounding box center [182, 68] width 59 height 10
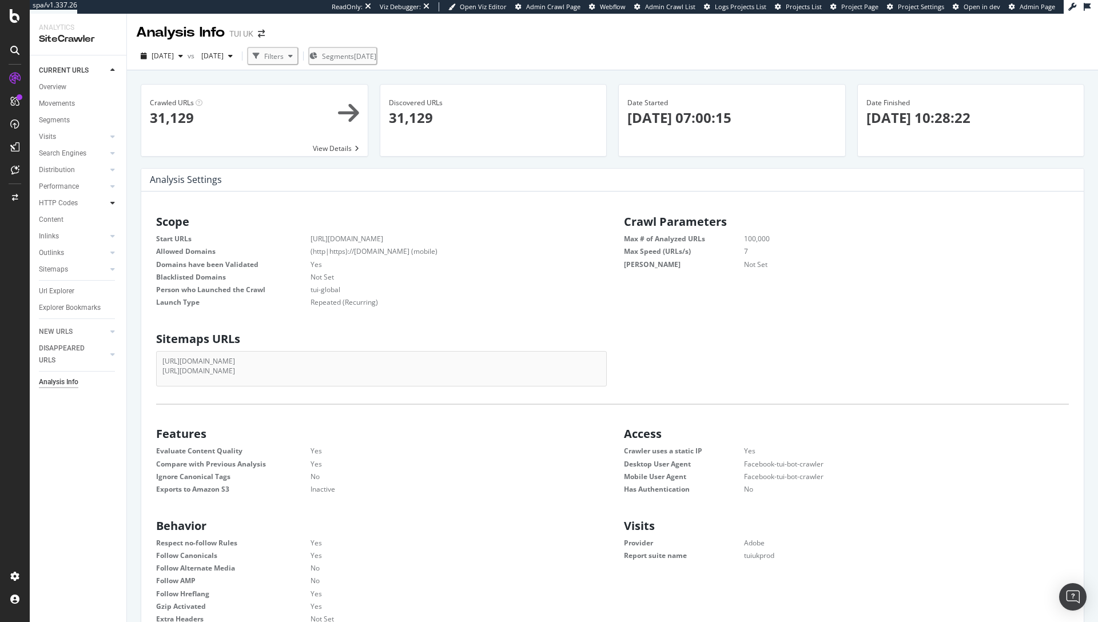
click at [109, 203] on div at bounding box center [112, 202] width 11 height 11
click at [57, 252] on div "Insights" at bounding box center [56, 253] width 25 height 12
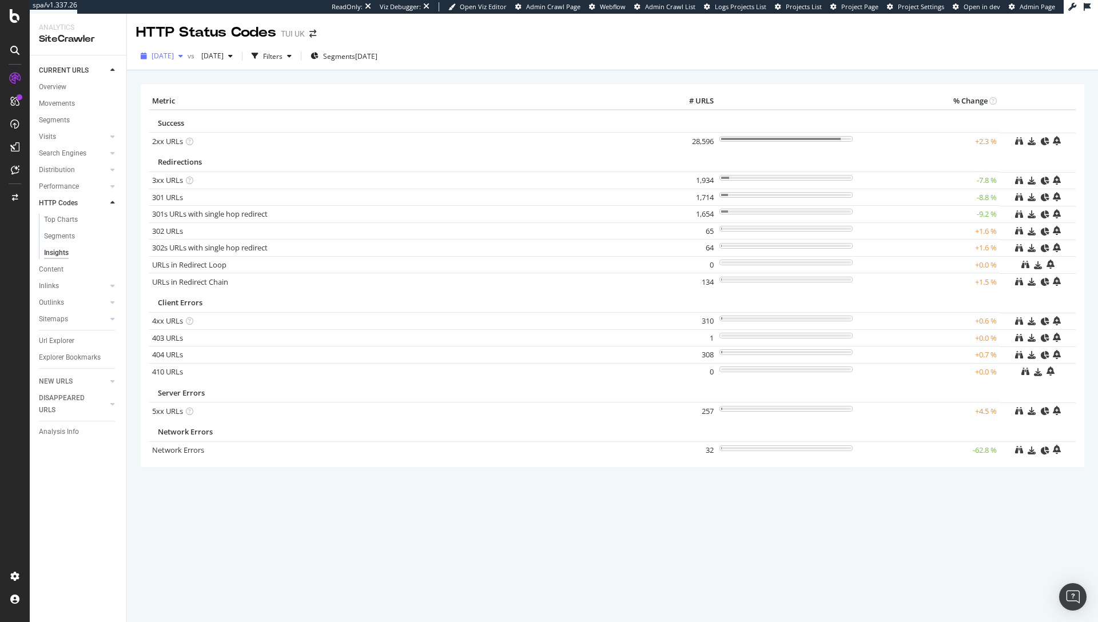
click at [167, 61] on div "[DATE]" at bounding box center [161, 55] width 51 height 17
click at [224, 57] on span "[DATE]" at bounding box center [210, 56] width 27 height 10
click at [255, 114] on div "[DATE]" at bounding box center [252, 118] width 59 height 10
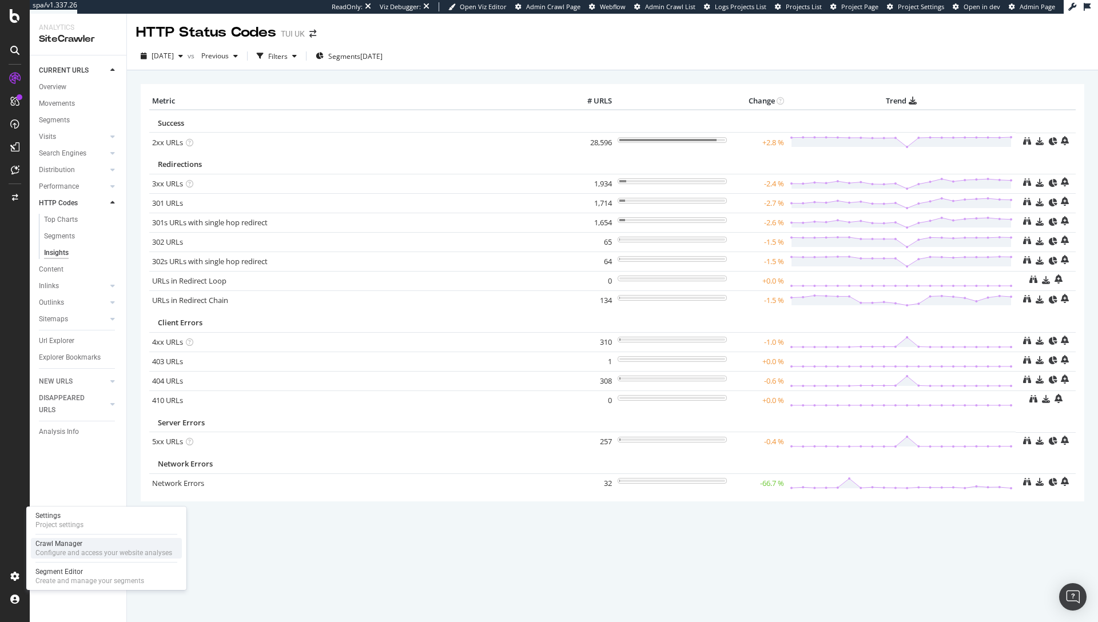
click at [80, 549] on div "Configure and access your website analyses" at bounding box center [103, 553] width 137 height 9
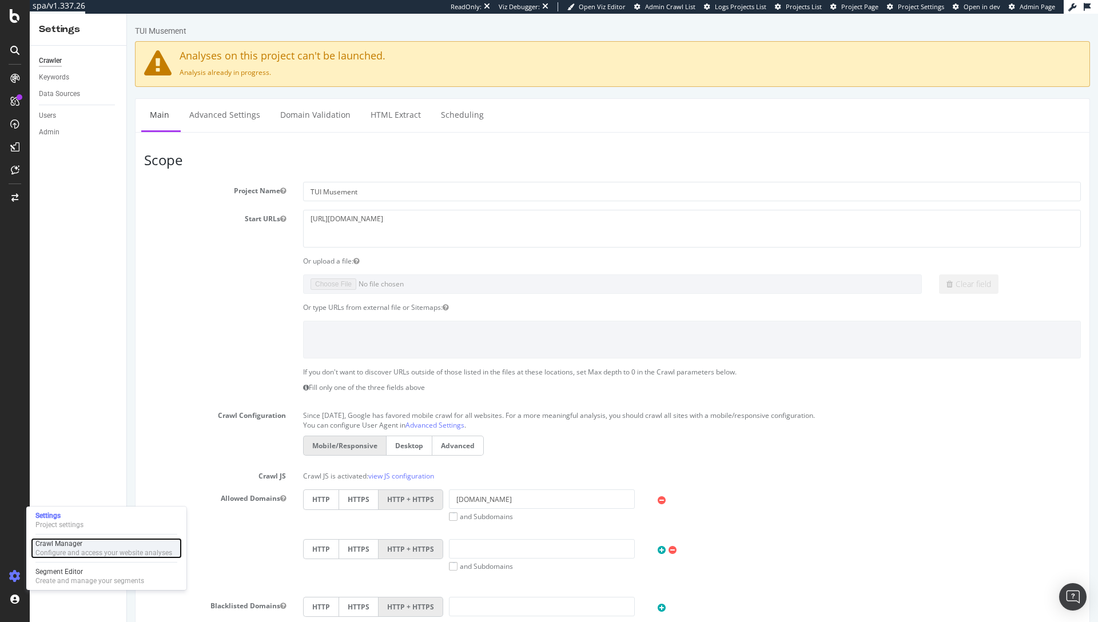
click at [73, 555] on div "Configure and access your website analyses" at bounding box center [103, 553] width 137 height 9
